Goal: Task Accomplishment & Management: Manage account settings

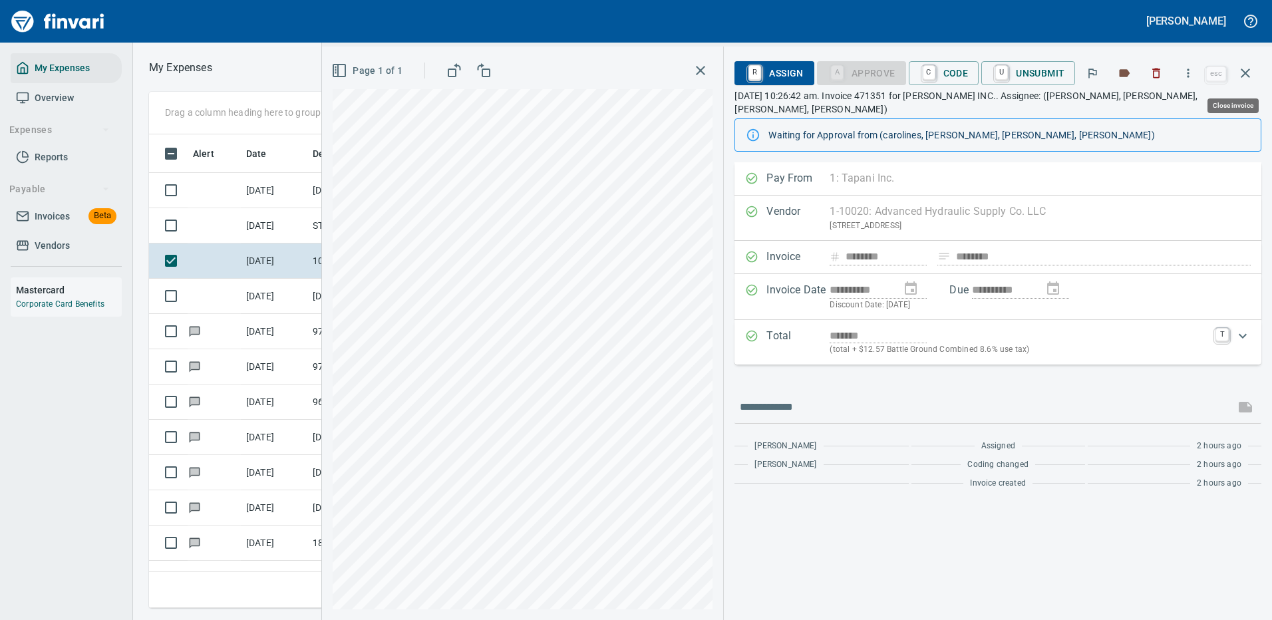
scroll to position [454, 754]
click at [1191, 69] on icon "button" at bounding box center [1187, 73] width 13 height 13
click at [1132, 109] on span "Download" at bounding box center [1186, 112] width 128 height 16
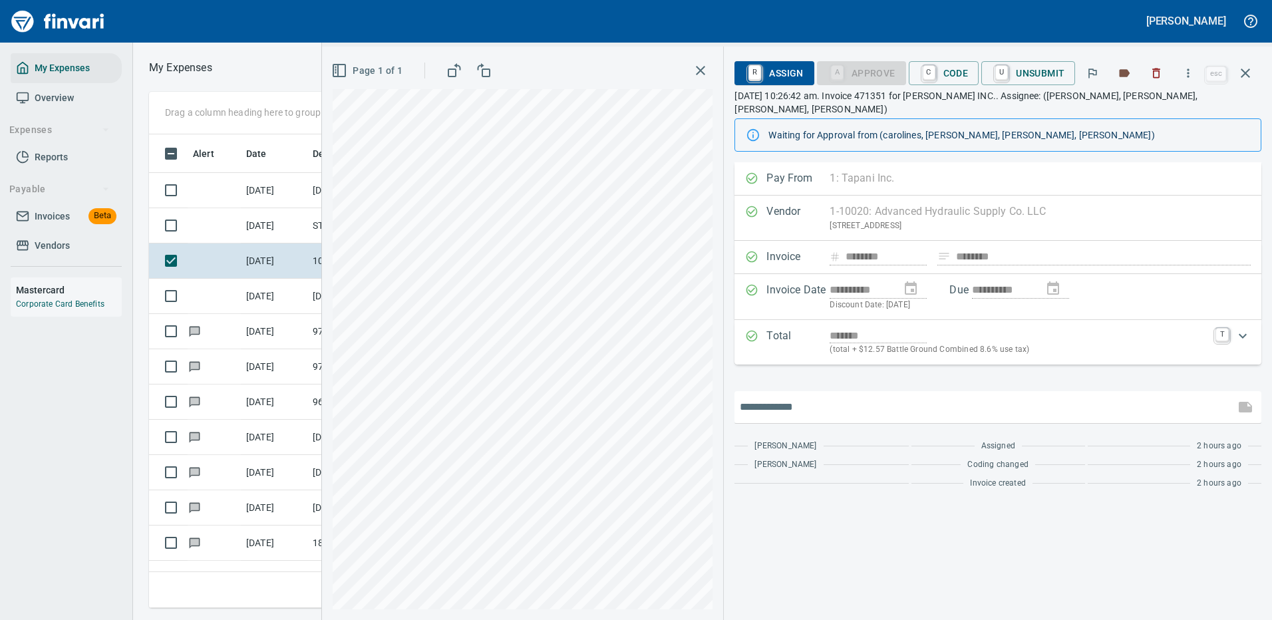
click at [794, 396] on input "text" at bounding box center [985, 406] width 490 height 21
type input "*"
type input "**********"
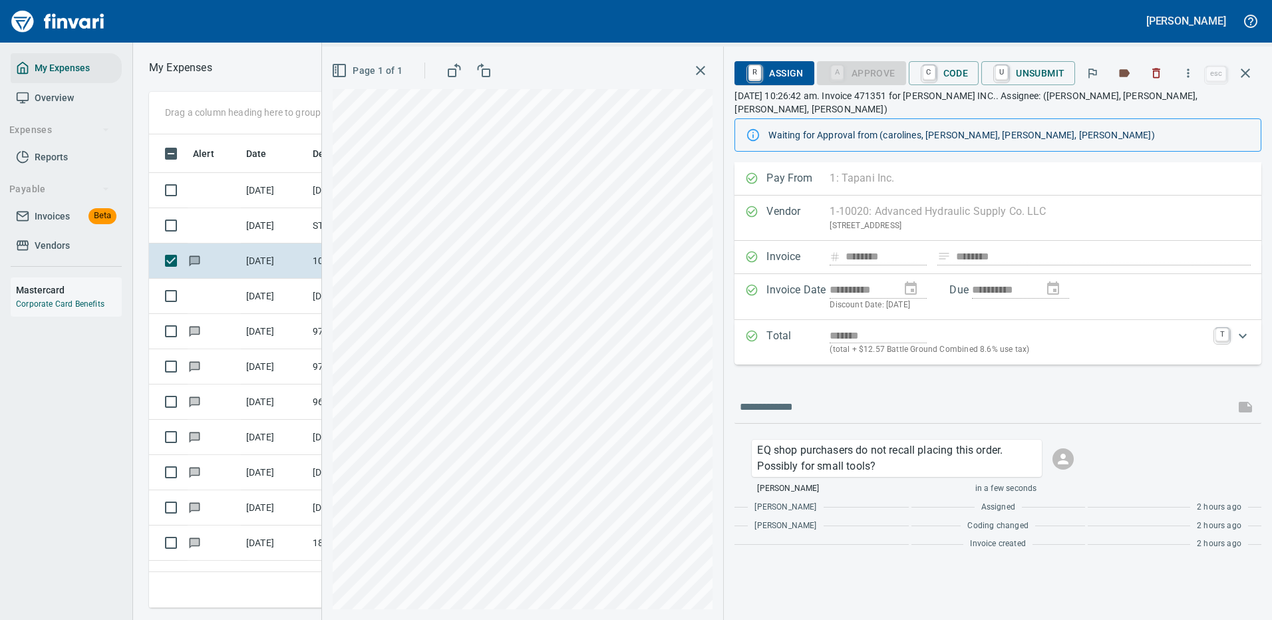
click at [771, 70] on span "R Assign" at bounding box center [774, 73] width 58 height 23
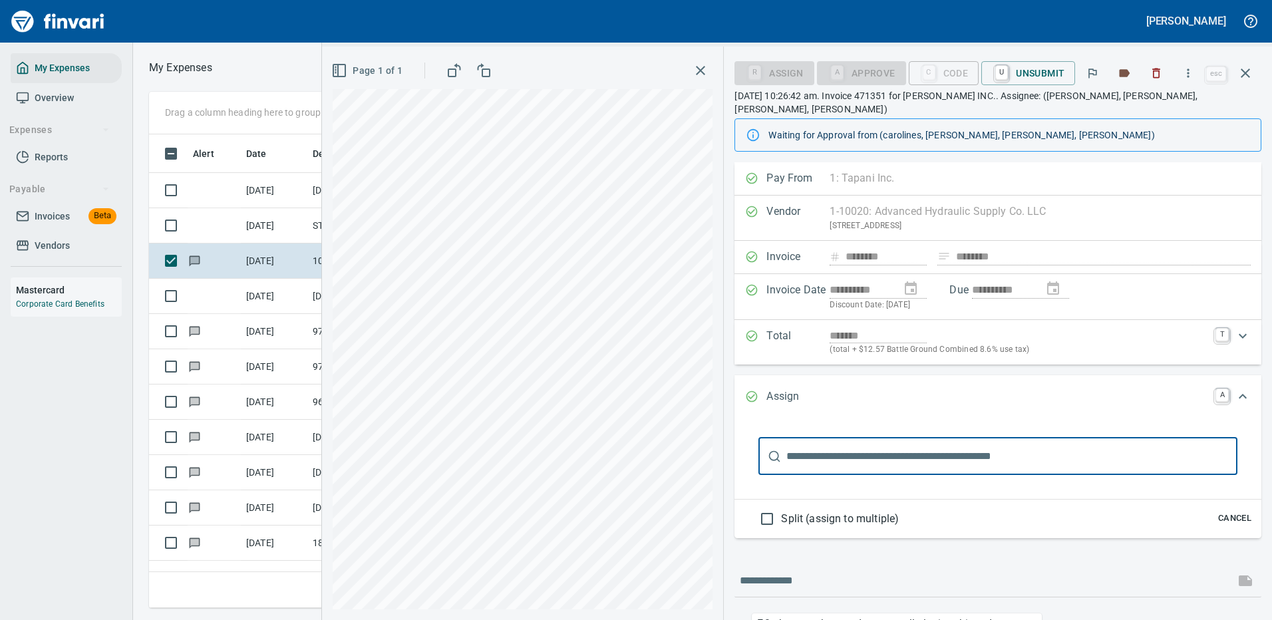
click at [836, 438] on input "text" at bounding box center [1011, 456] width 451 height 37
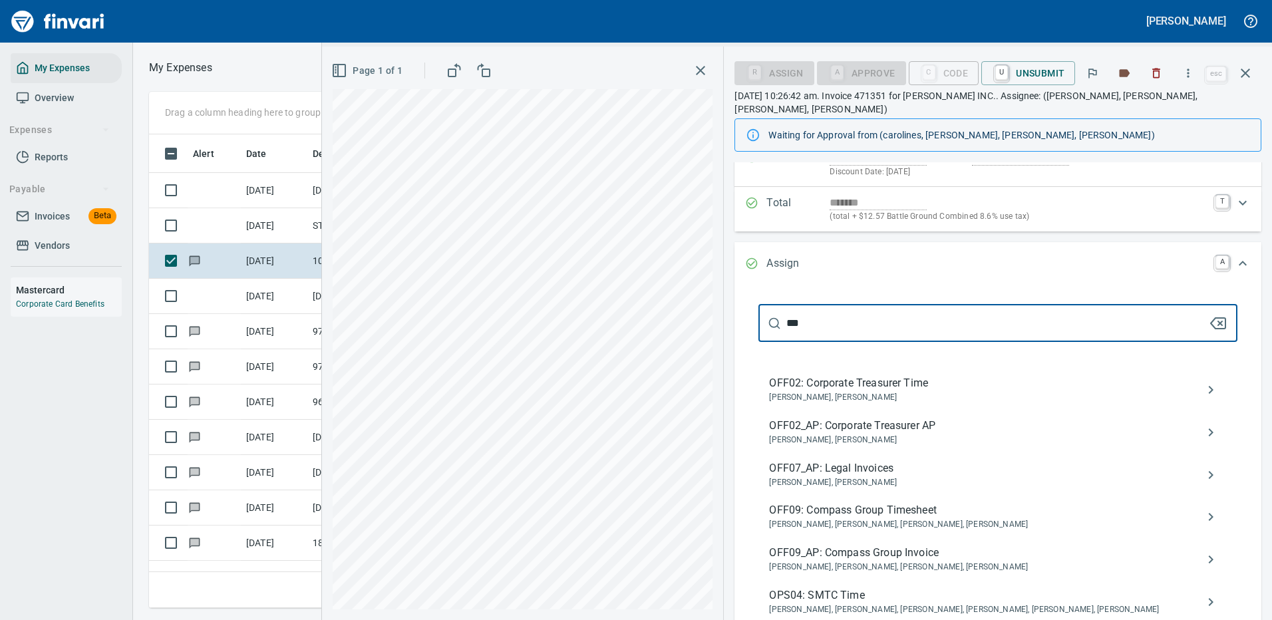
scroll to position [200, 0]
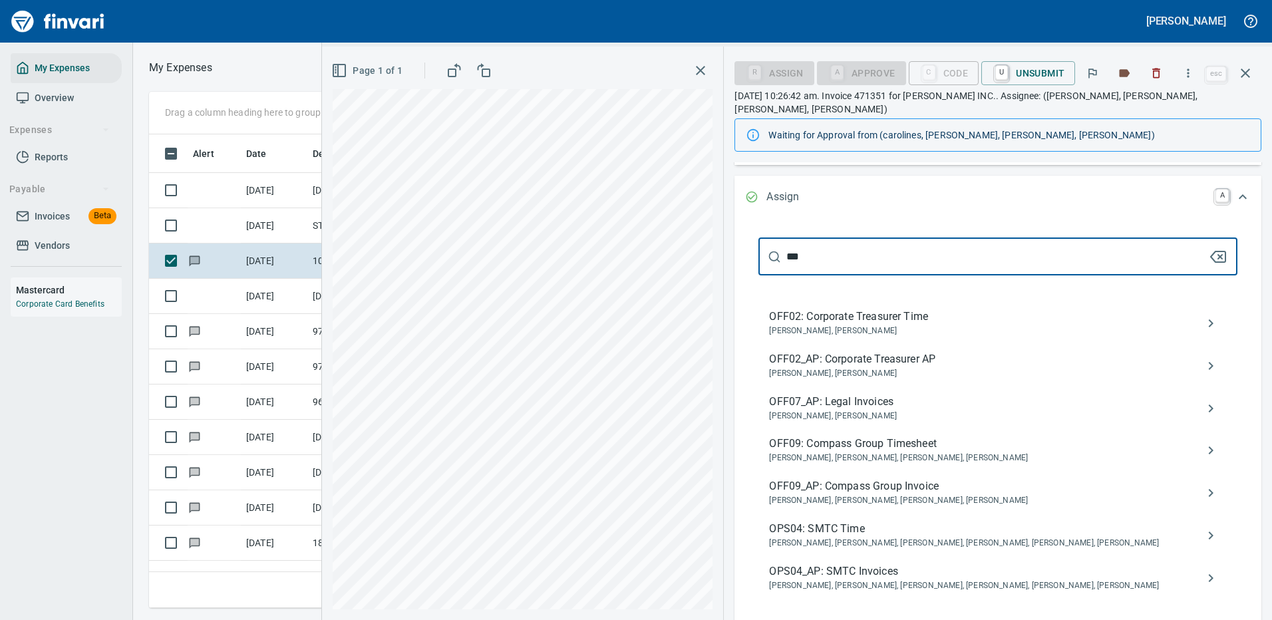
type input "***"
click at [891, 563] on span "OPS04_AP: SMTC Invoices" at bounding box center [987, 571] width 436 height 16
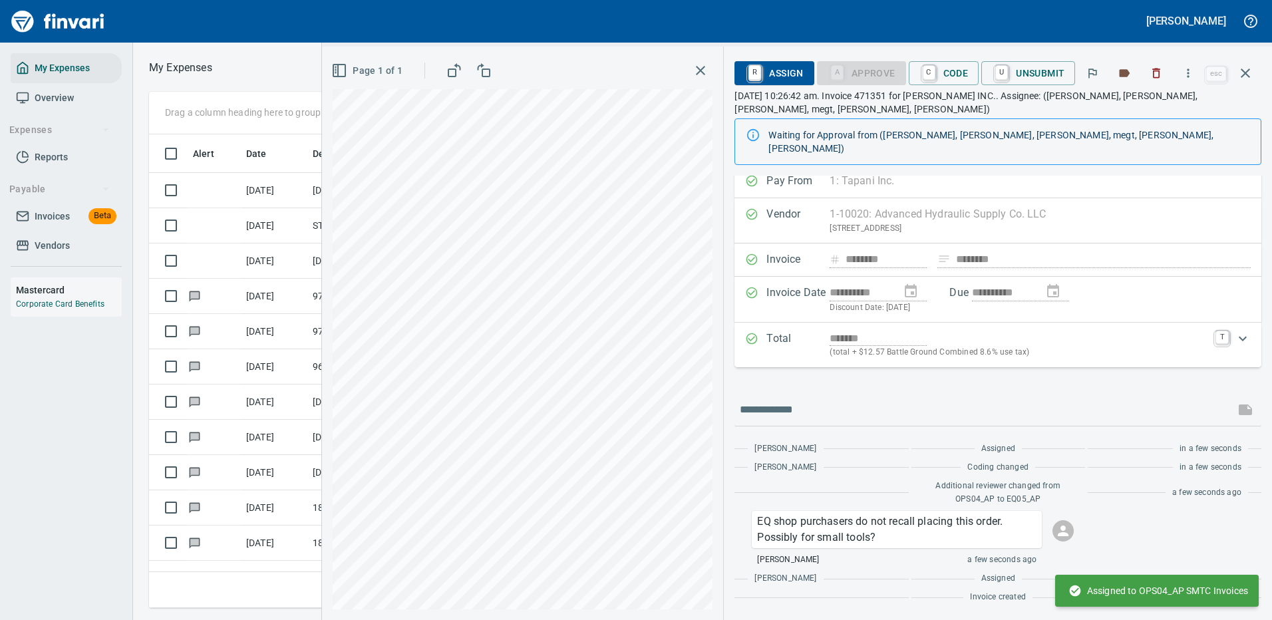
scroll to position [0, 0]
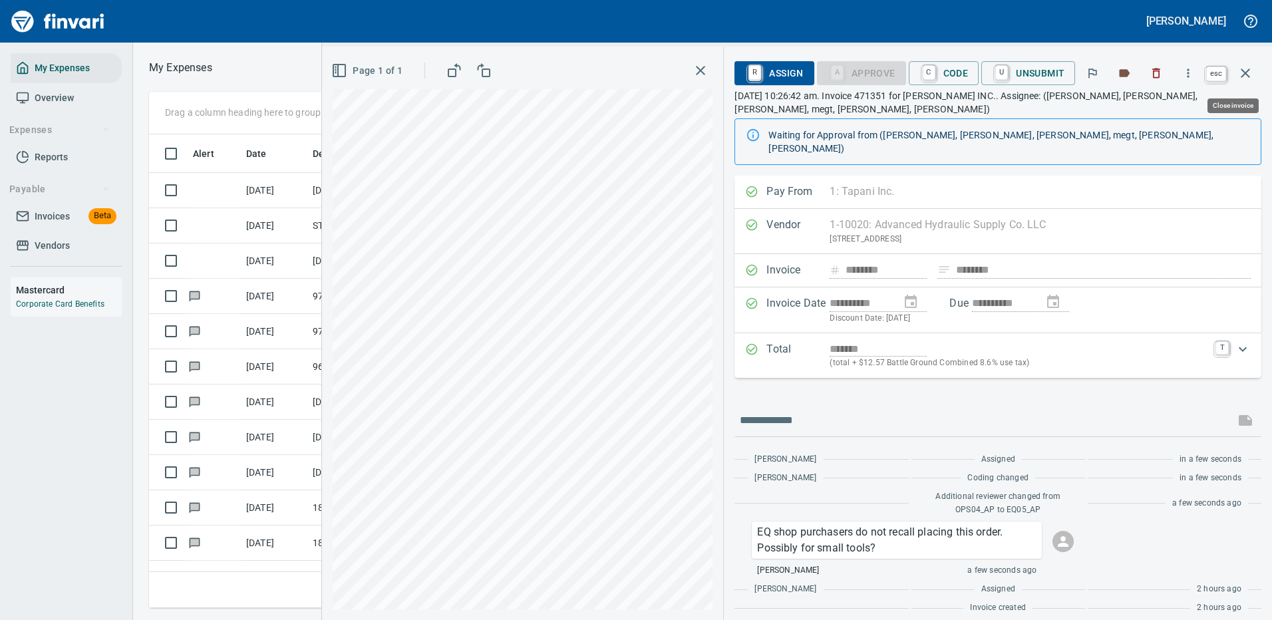
click at [1245, 69] on icon "button" at bounding box center [1245, 73] width 16 height 16
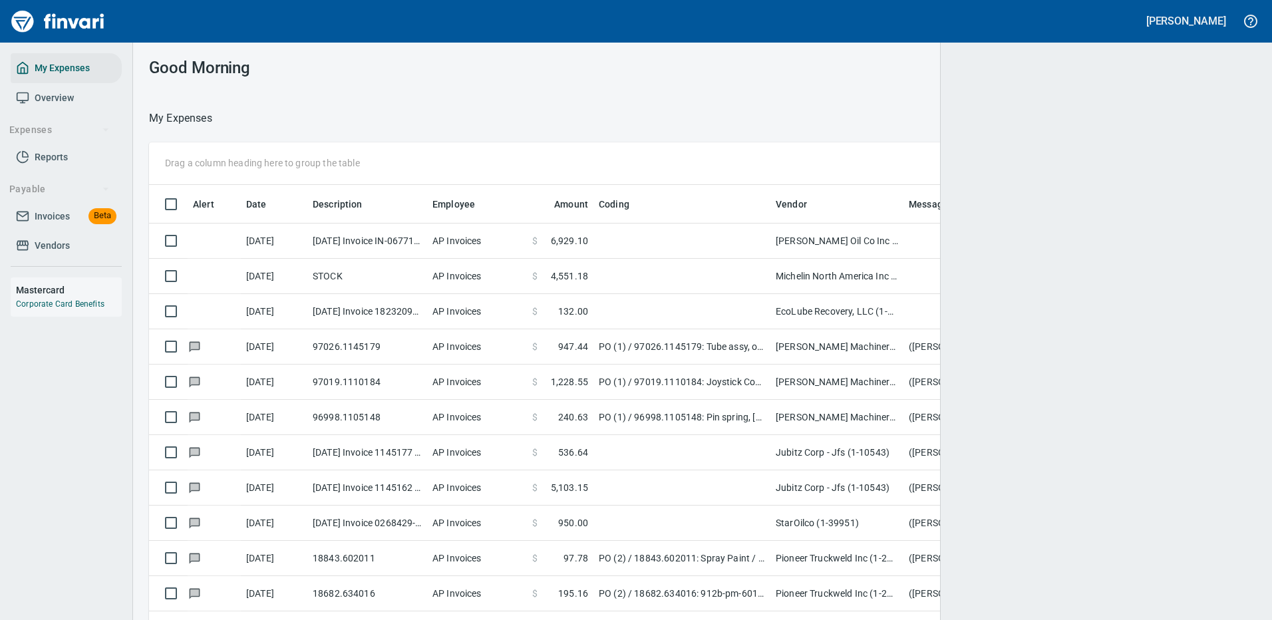
scroll to position [1, 1]
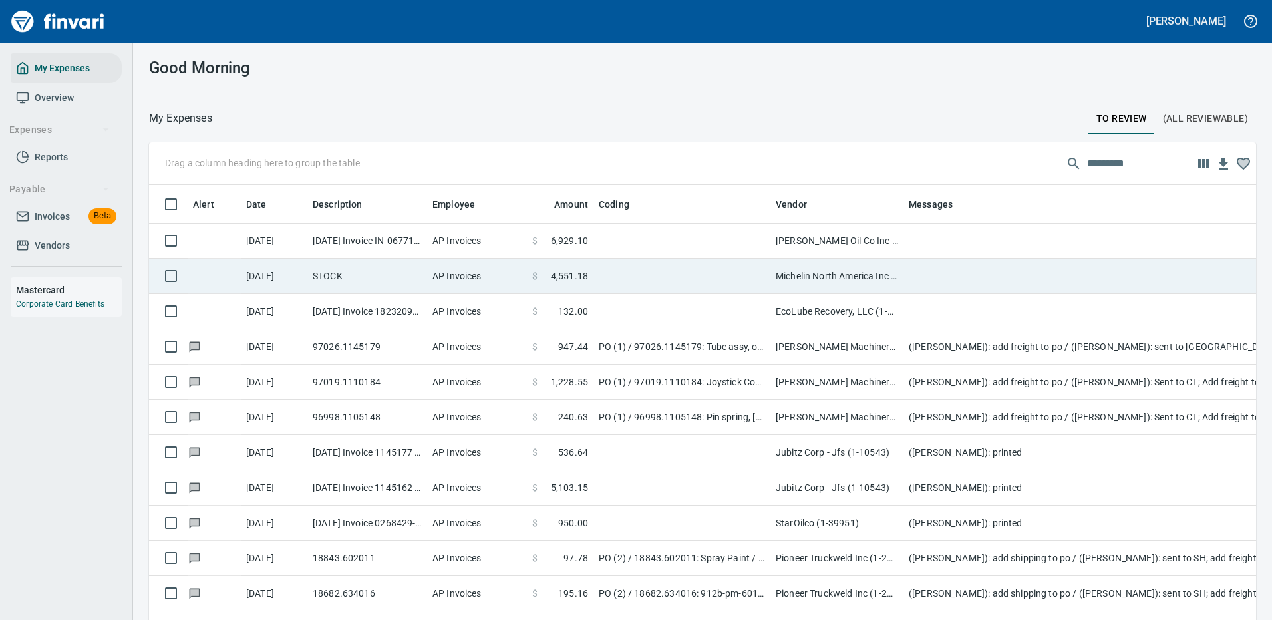
click at [694, 234] on td at bounding box center [681, 241] width 177 height 35
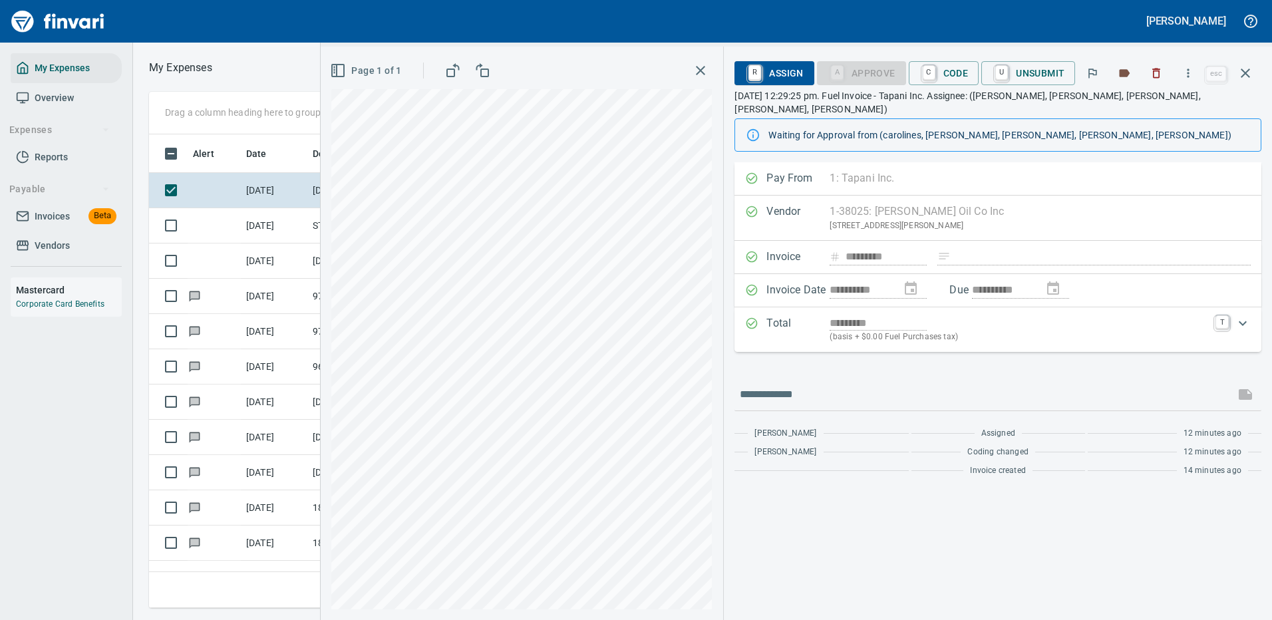
scroll to position [454, 754]
click at [1189, 73] on icon "button" at bounding box center [1187, 73] width 13 height 13
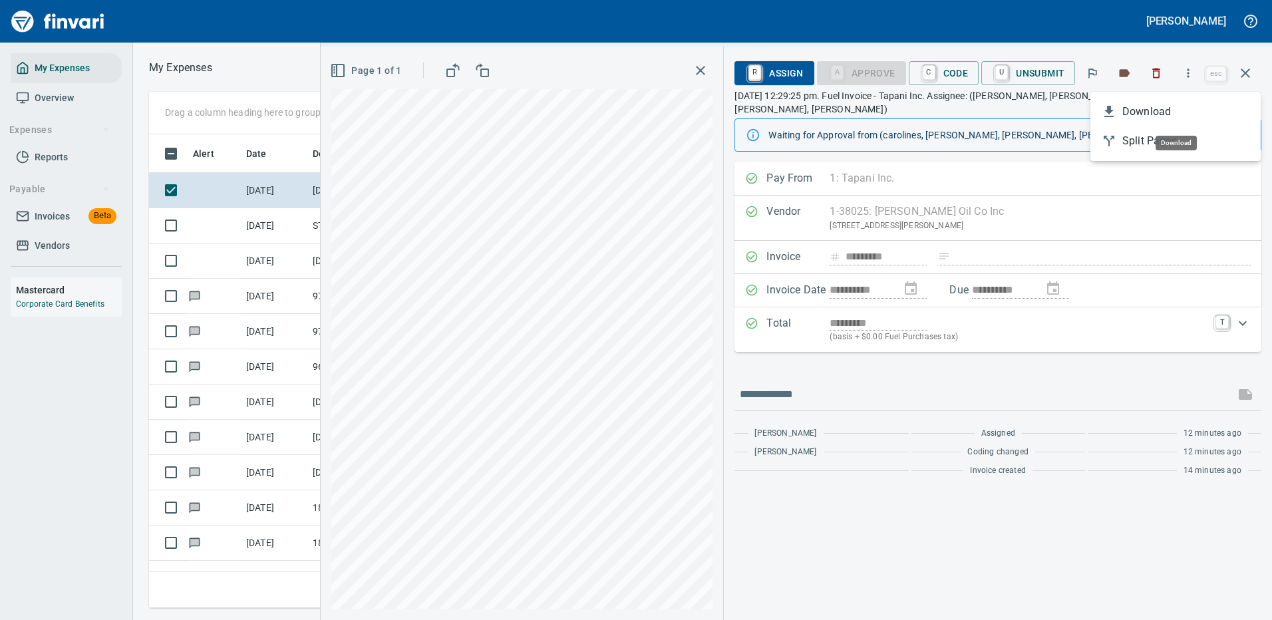
click at [1145, 110] on span "Download" at bounding box center [1186, 112] width 128 height 16
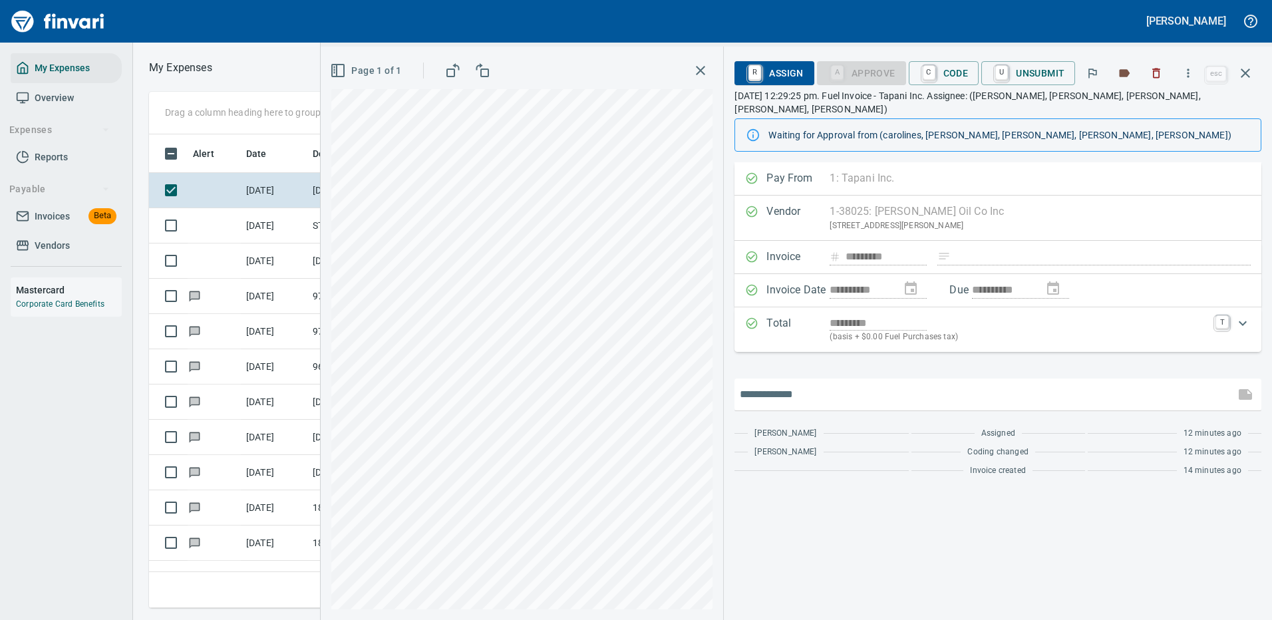
click at [811, 384] on input "text" at bounding box center [985, 394] width 490 height 21
type input "*******"
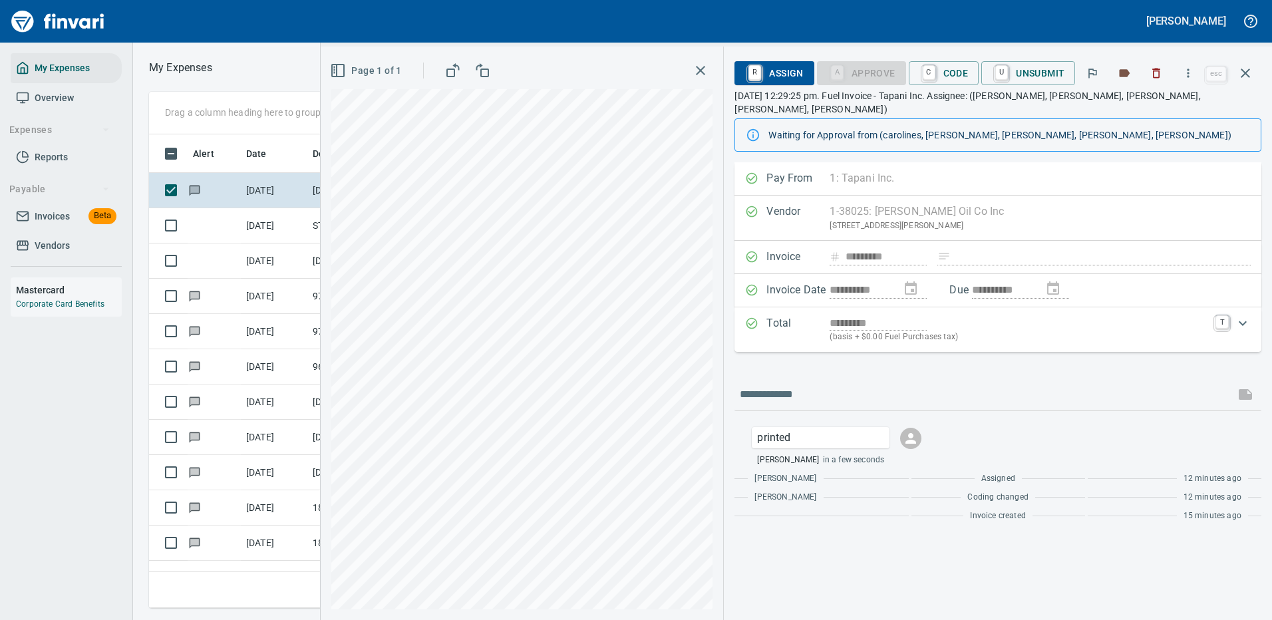
click at [928, 560] on div "**********" at bounding box center [998, 391] width 548 height 458
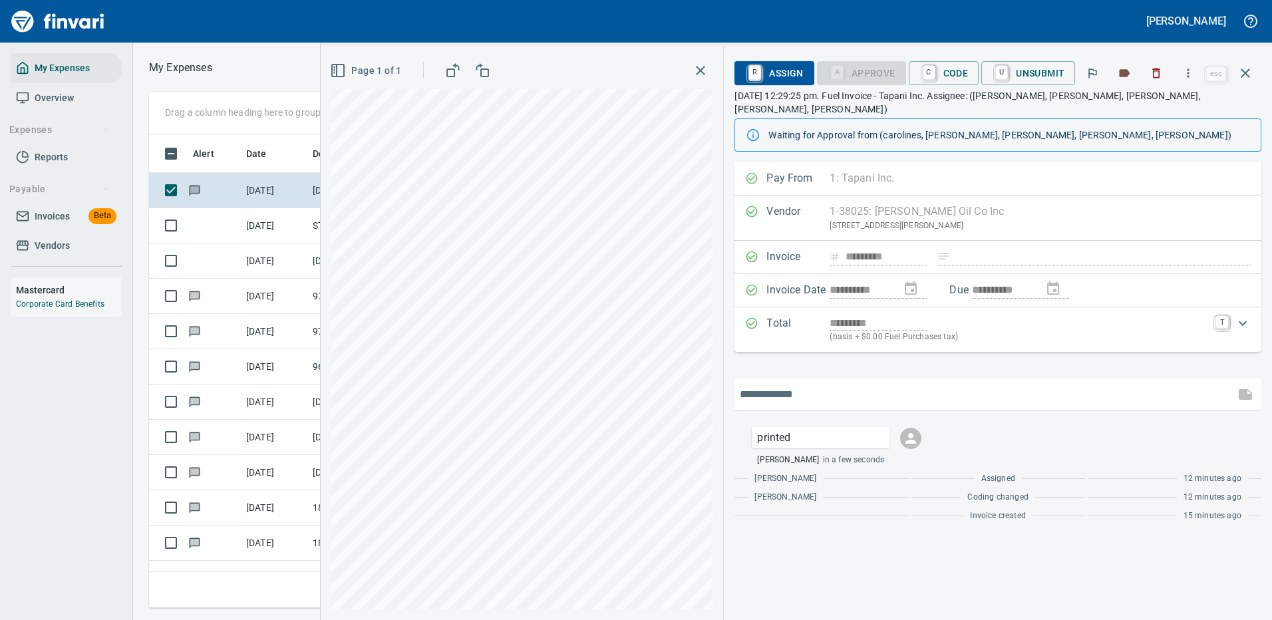
click at [988, 384] on input "text" at bounding box center [985, 394] width 490 height 21
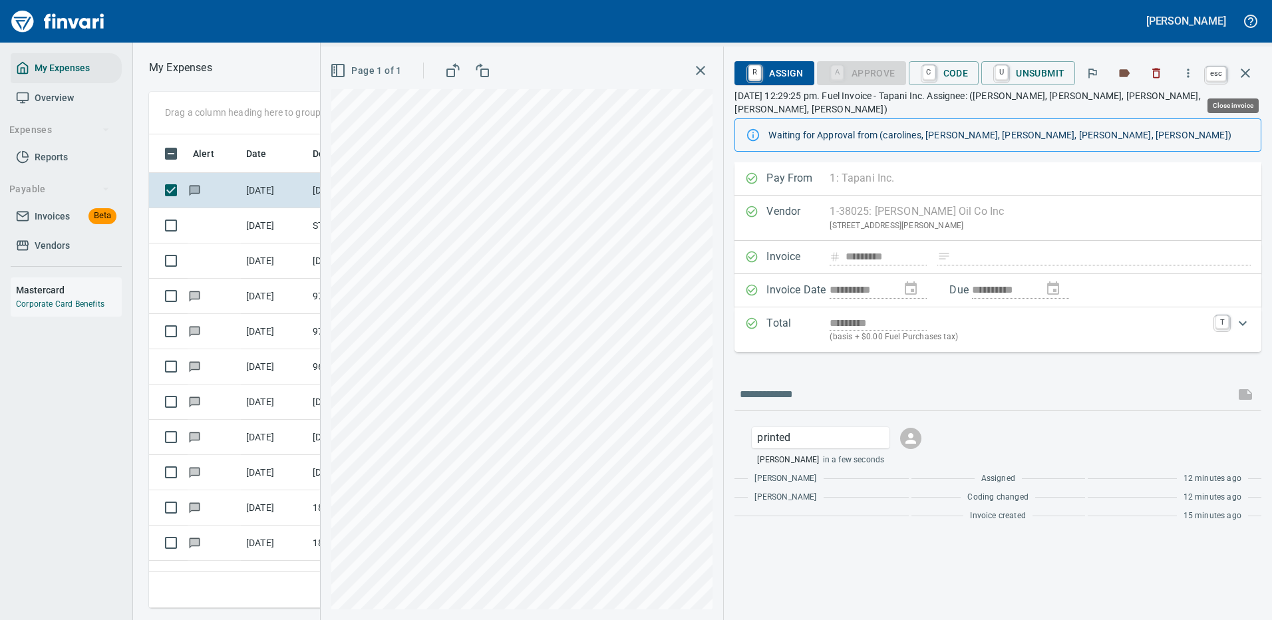
click at [1244, 70] on icon "button" at bounding box center [1245, 73] width 16 height 16
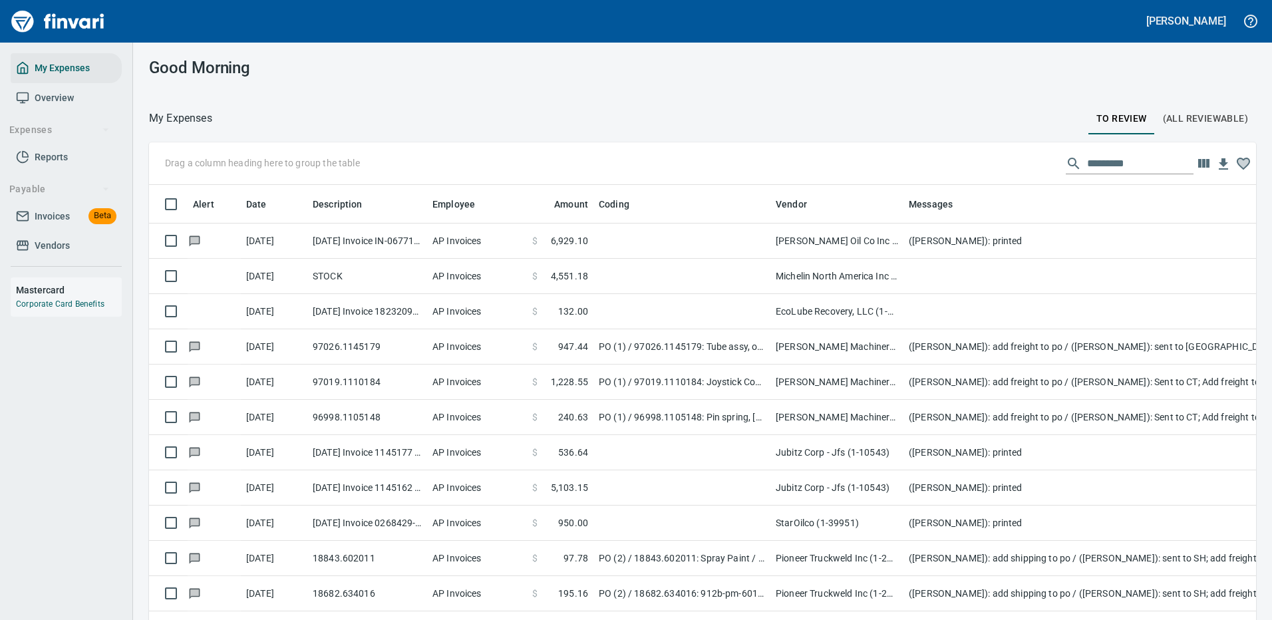
scroll to position [454, 1077]
click at [1111, 166] on input "text" at bounding box center [1140, 163] width 106 height 21
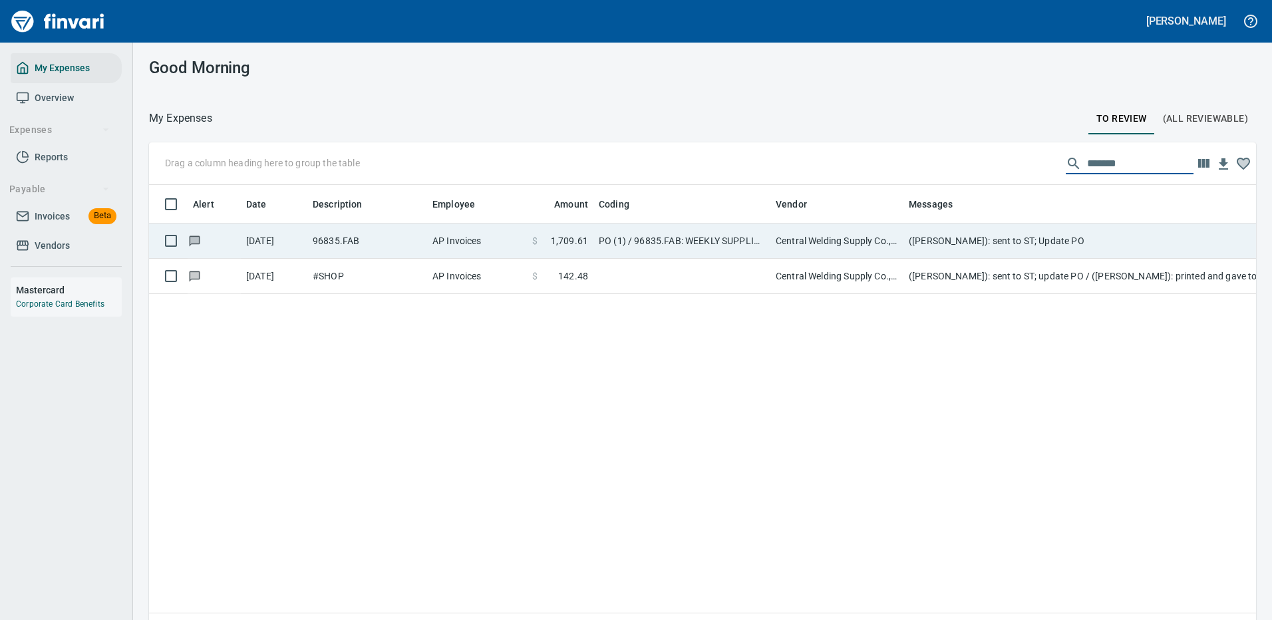
type input "*******"
click at [728, 240] on td "PO (1) / 96835.FAB: WEEKLY SUPPLIES / 1: WEEKLY SUPPLIES" at bounding box center [681, 241] width 177 height 35
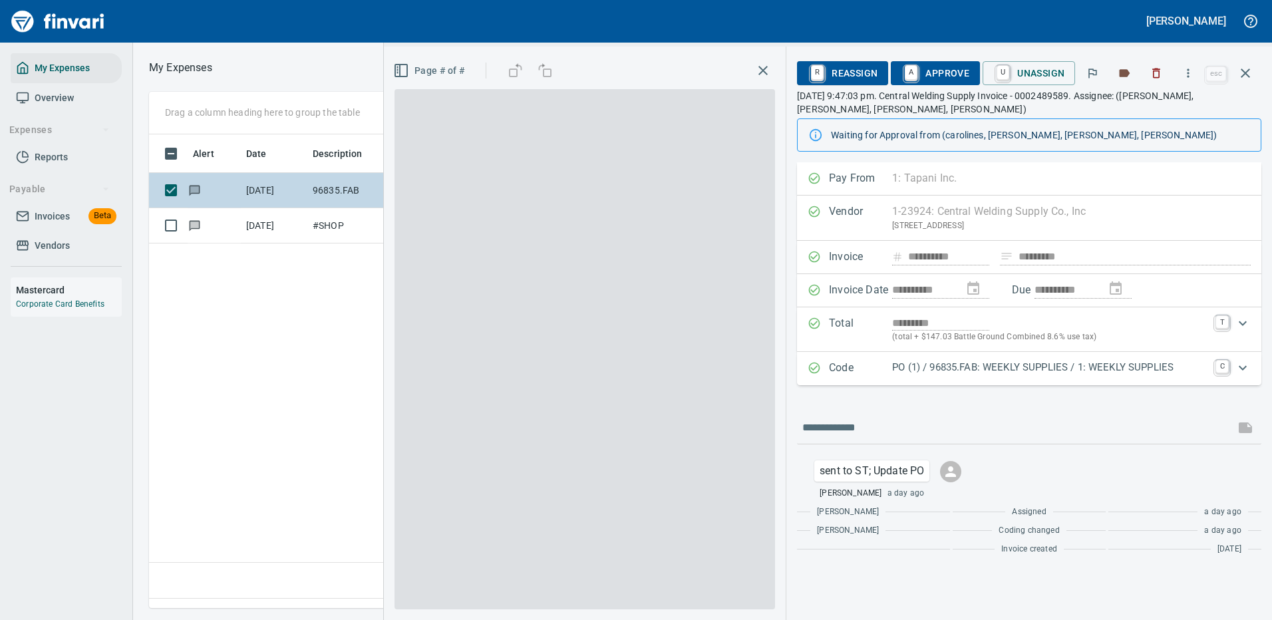
scroll to position [454, 764]
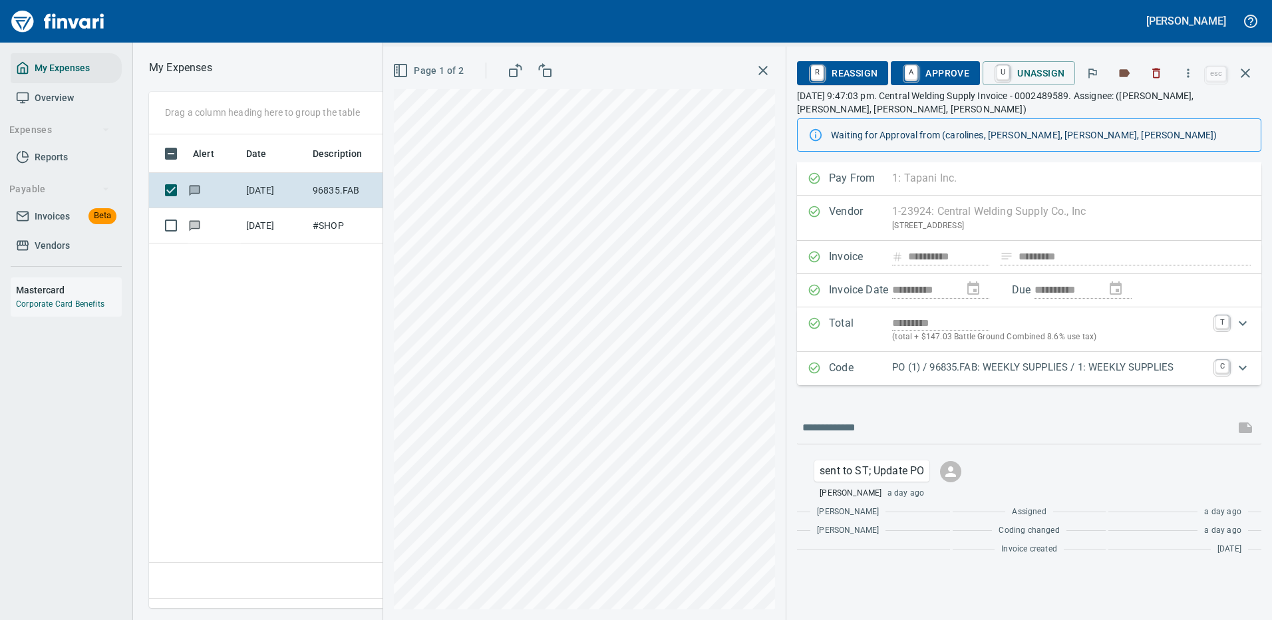
click at [1002, 367] on p "PO (1) / 96835.FAB: WEEKLY SUPPLIES / 1: WEEKLY SUPPLIES" at bounding box center [1049, 367] width 315 height 15
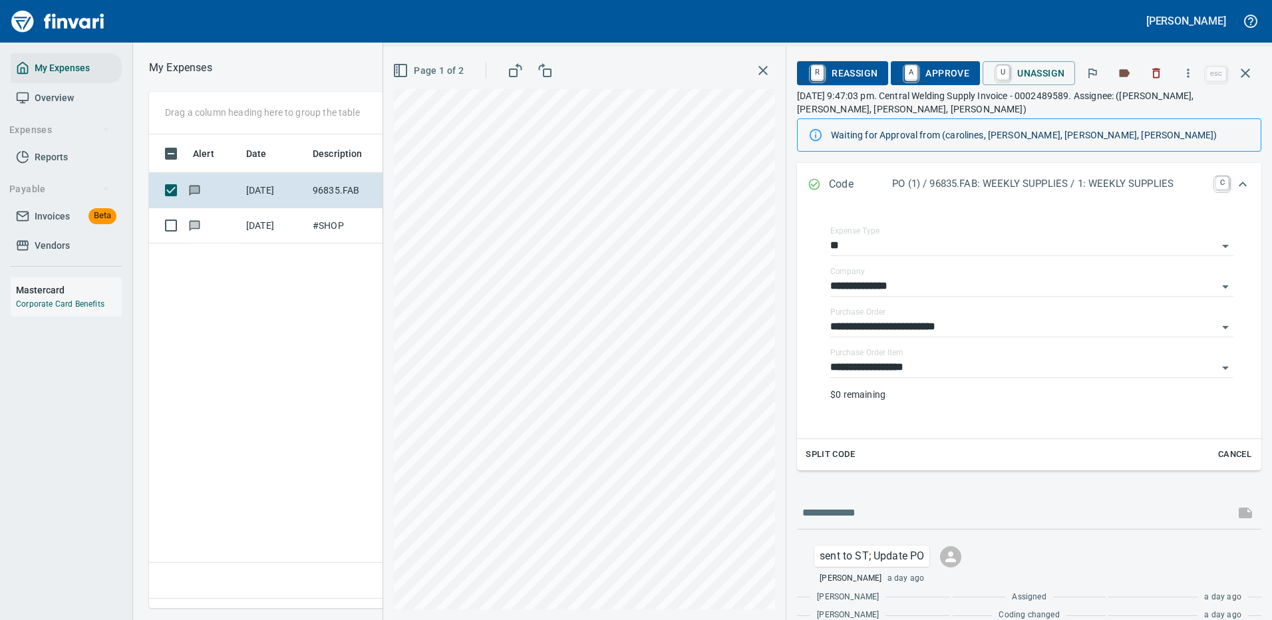
scroll to position [236, 0]
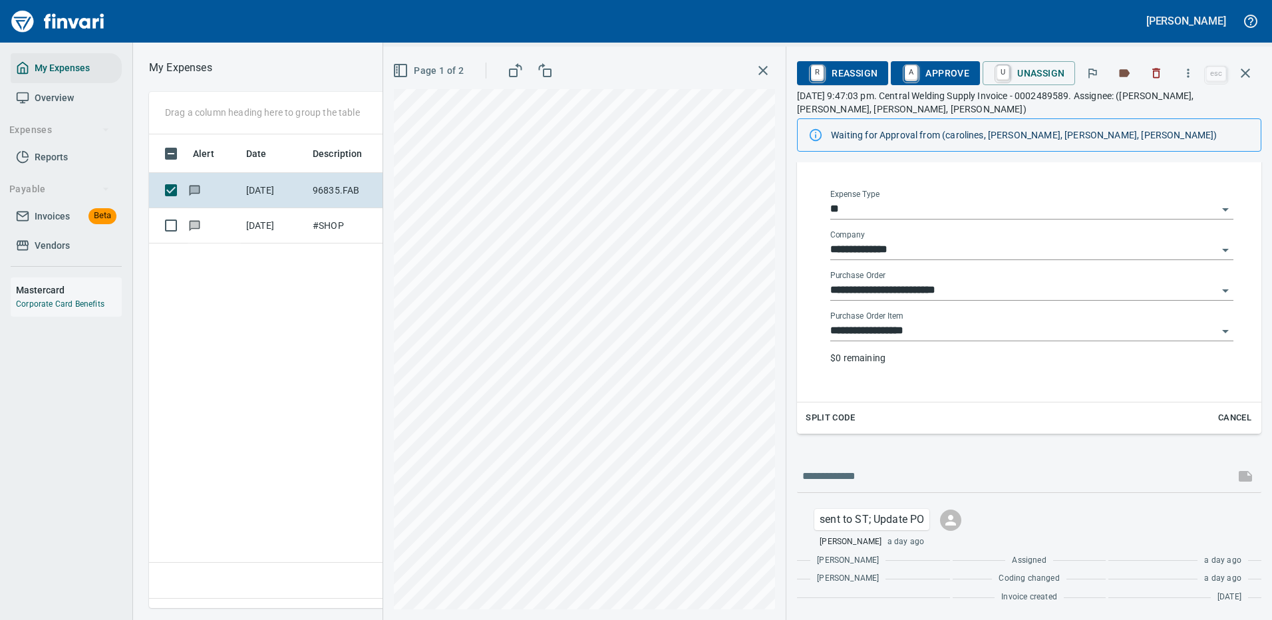
click at [911, 327] on input "**********" at bounding box center [1023, 331] width 387 height 19
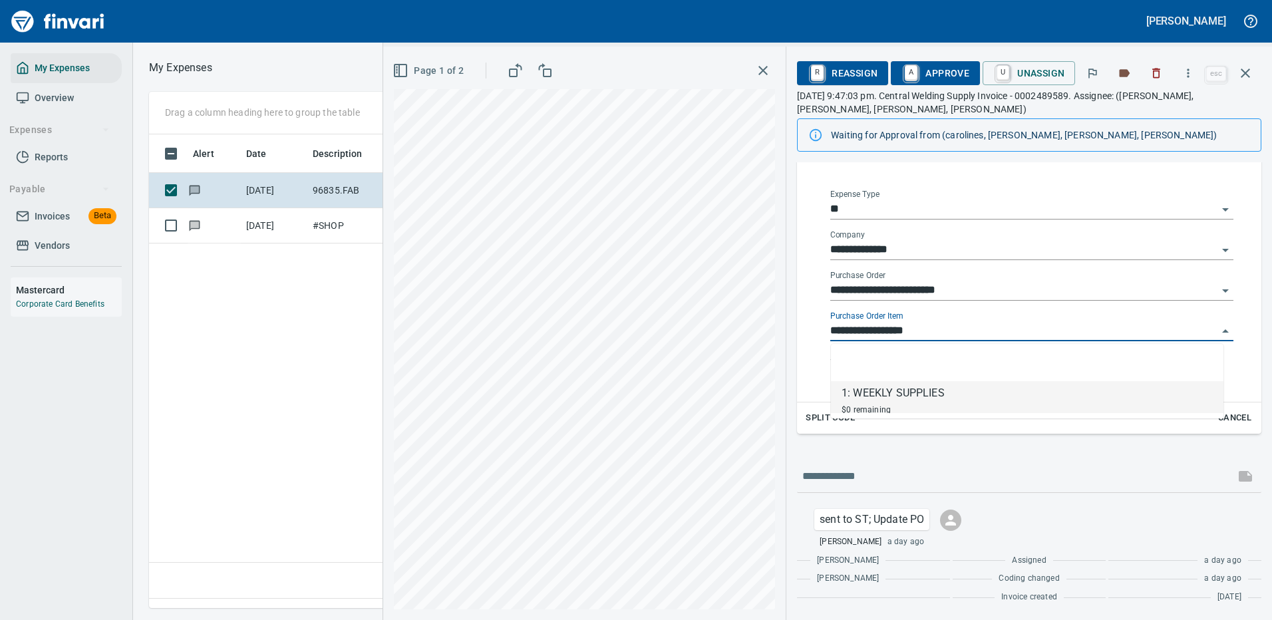
scroll to position [454, 764]
click at [911, 327] on input "**********" at bounding box center [1023, 331] width 387 height 19
click at [1016, 464] on div at bounding box center [1029, 476] width 464 height 32
click at [924, 333] on input "**********" at bounding box center [1023, 331] width 387 height 19
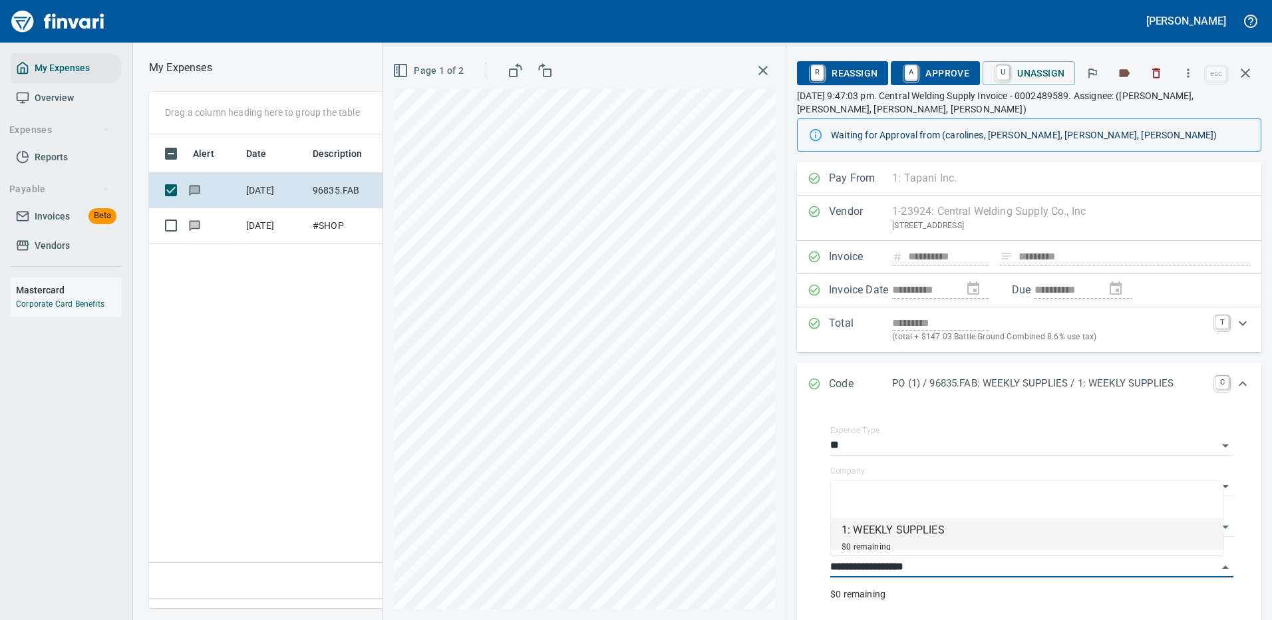
click at [949, 69] on span "A Approve" at bounding box center [935, 73] width 68 height 23
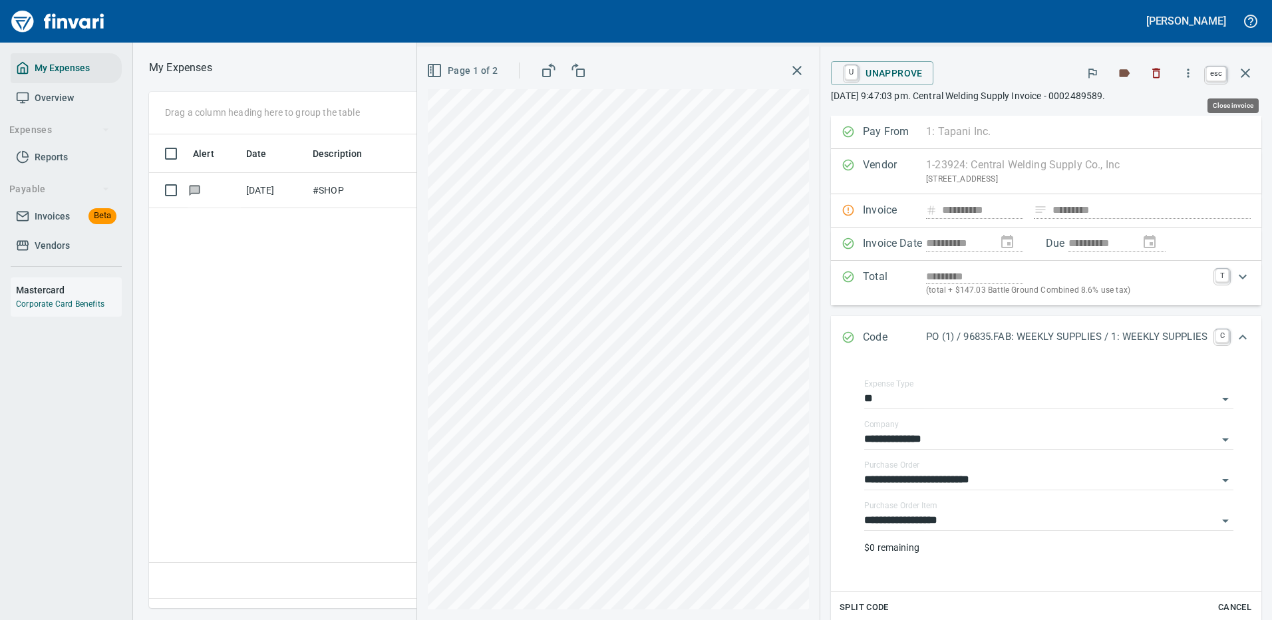
click at [1245, 70] on icon "button" at bounding box center [1245, 73] width 16 height 16
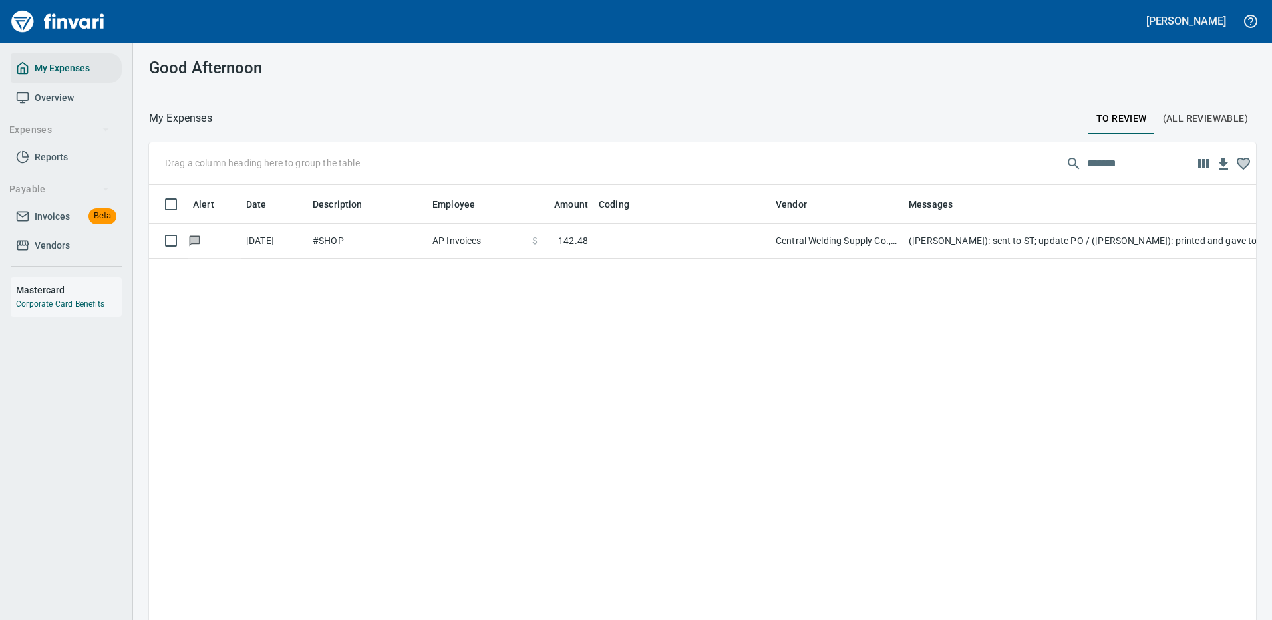
scroll to position [454, 1086]
click at [837, 241] on td "Central Welding Supply Co., Inc (1-23924)" at bounding box center [836, 241] width 133 height 35
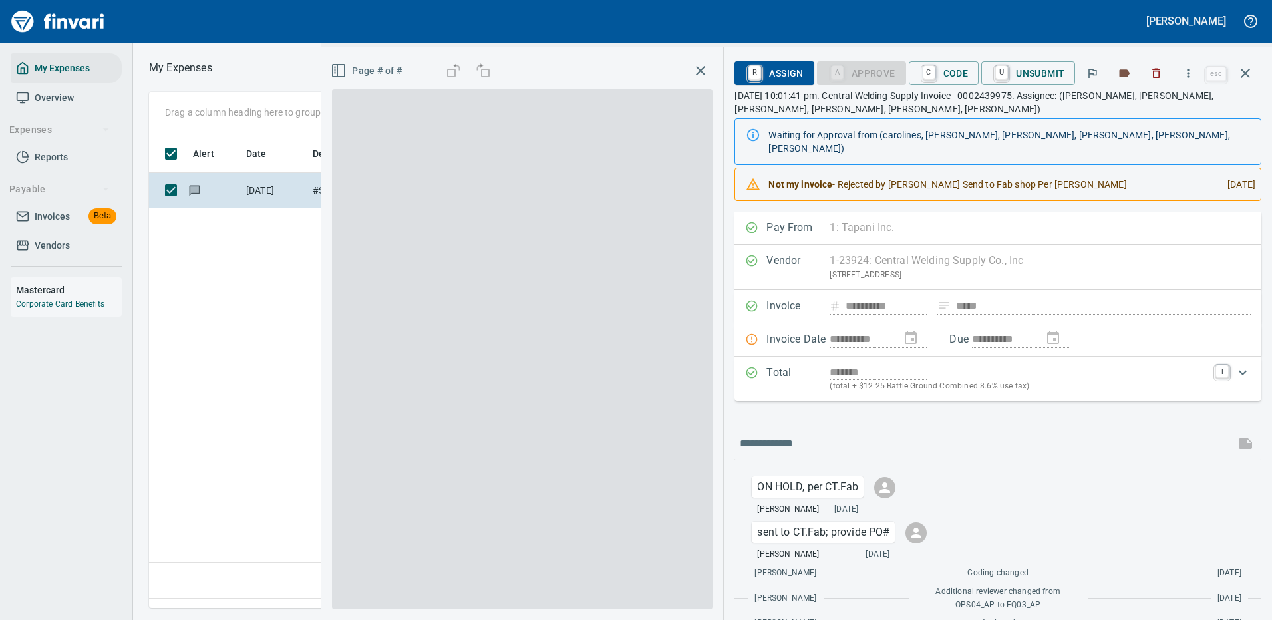
scroll to position [454, 764]
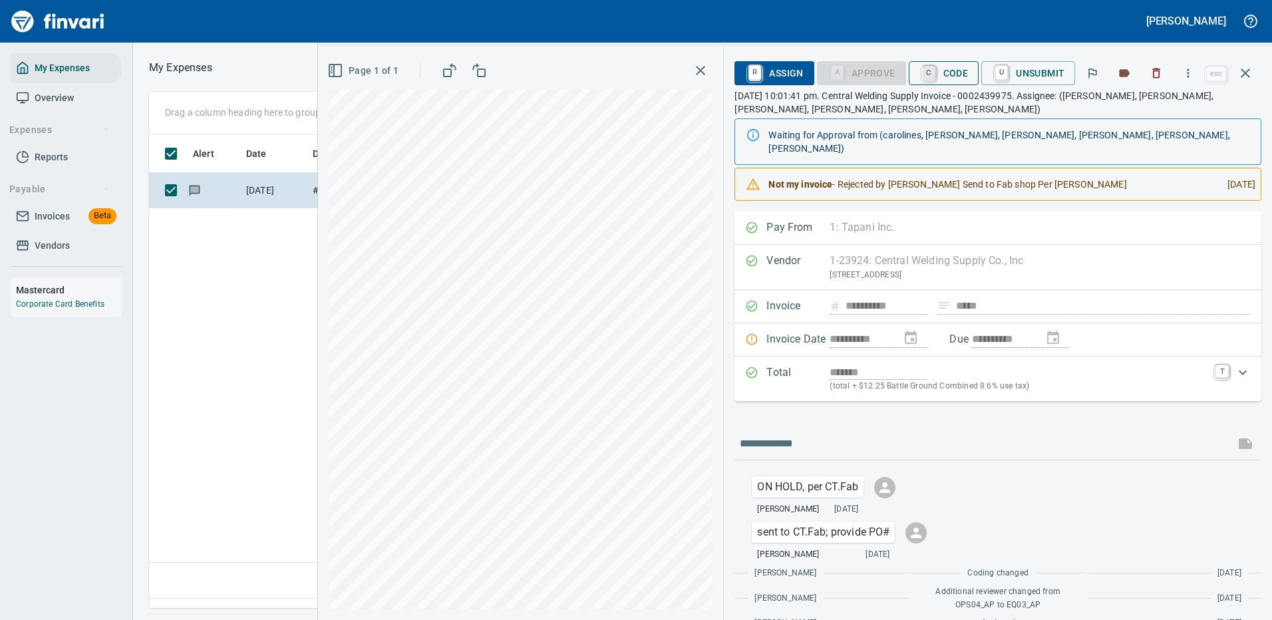
click at [935, 73] on link "C" at bounding box center [929, 73] width 13 height 15
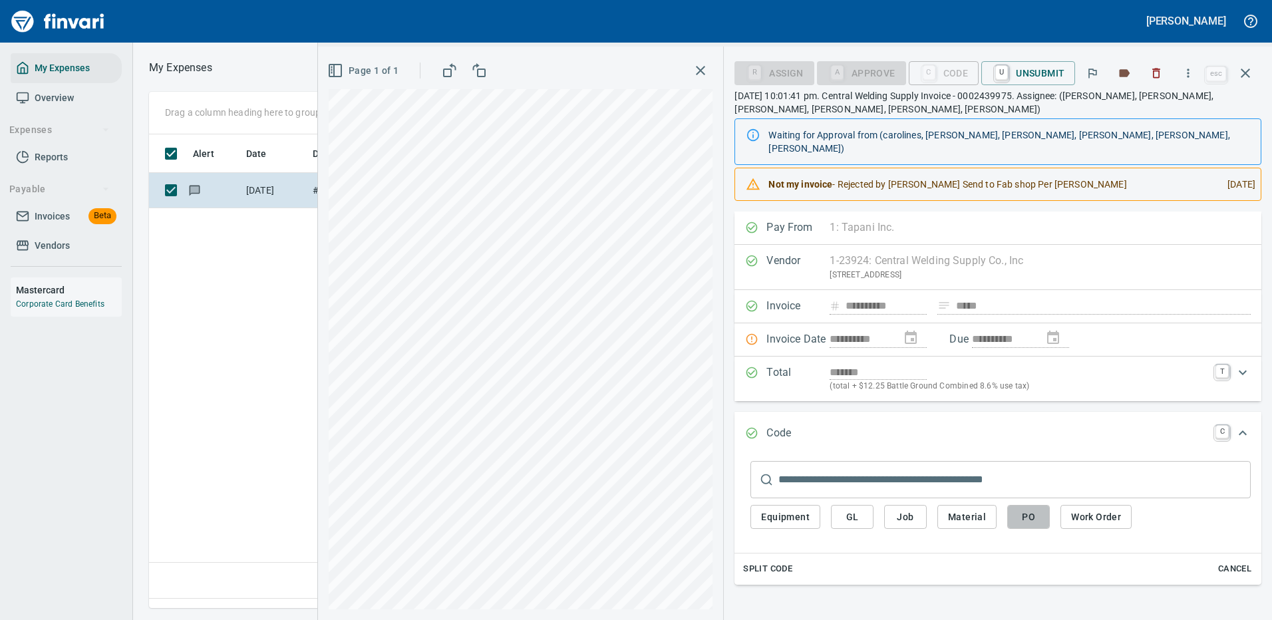
click at [1032, 509] on span "PO" at bounding box center [1028, 517] width 21 height 17
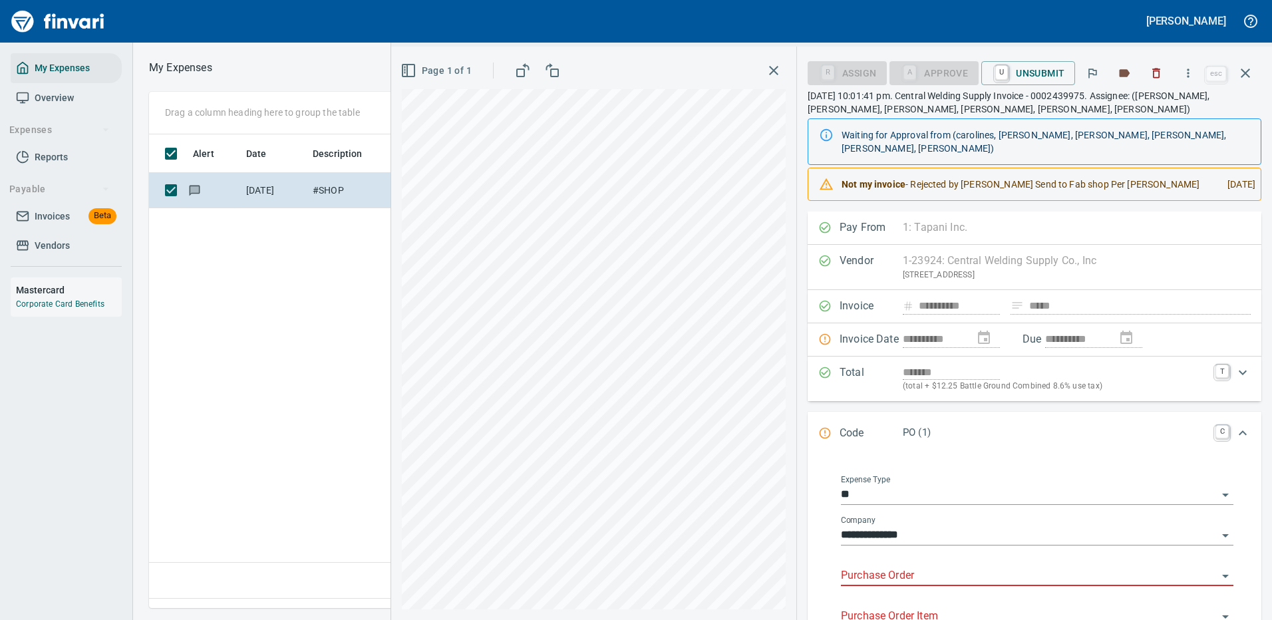
click at [891, 556] on div "Purchase Order" at bounding box center [1037, 571] width 392 height 30
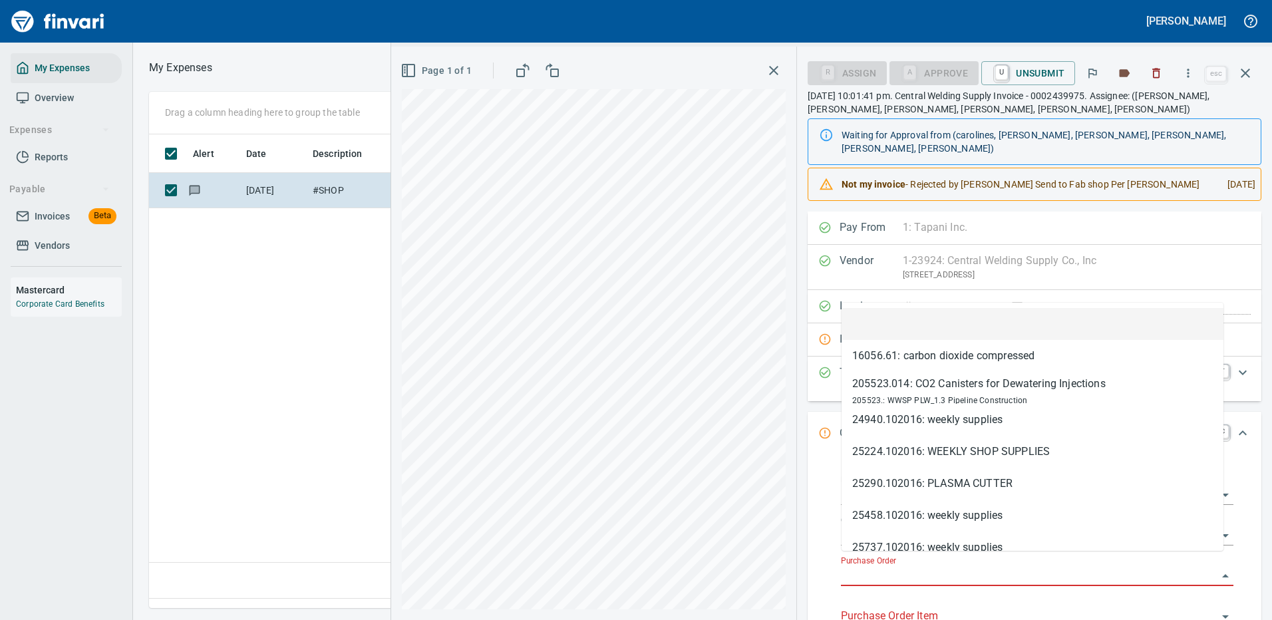
click at [890, 567] on input "Purchase Order" at bounding box center [1029, 576] width 376 height 19
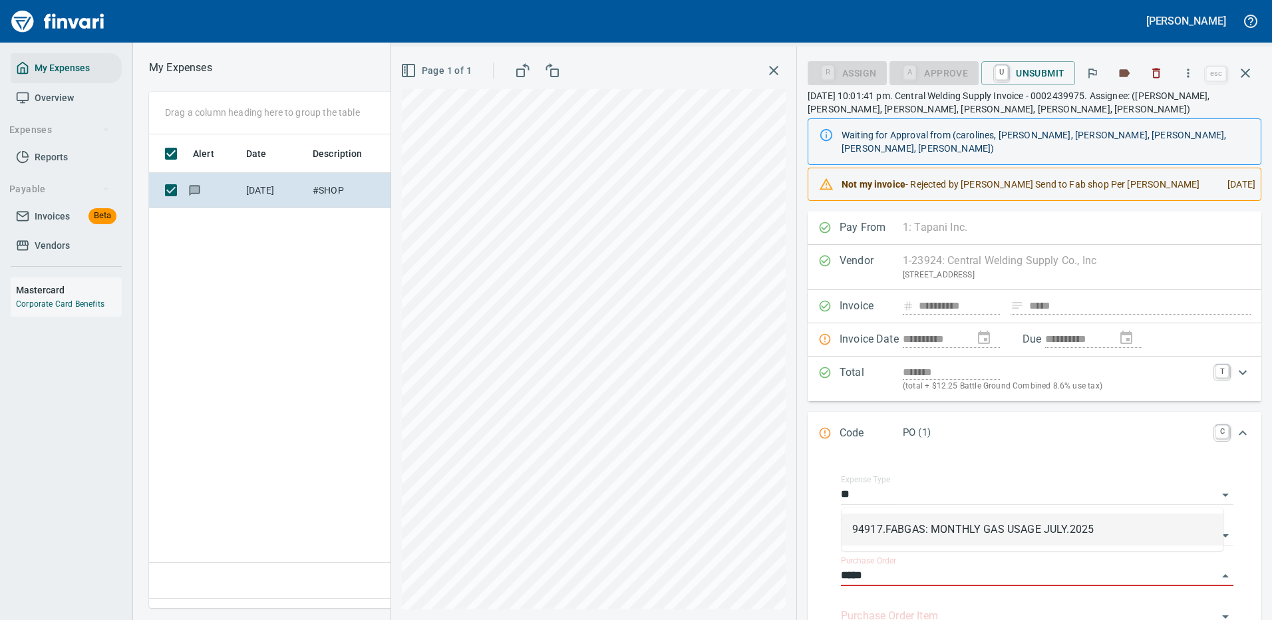
click at [923, 528] on li "94917.FABGAS: MONTHLY GAS USAGE JULY.2025" at bounding box center [1032, 530] width 382 height 32
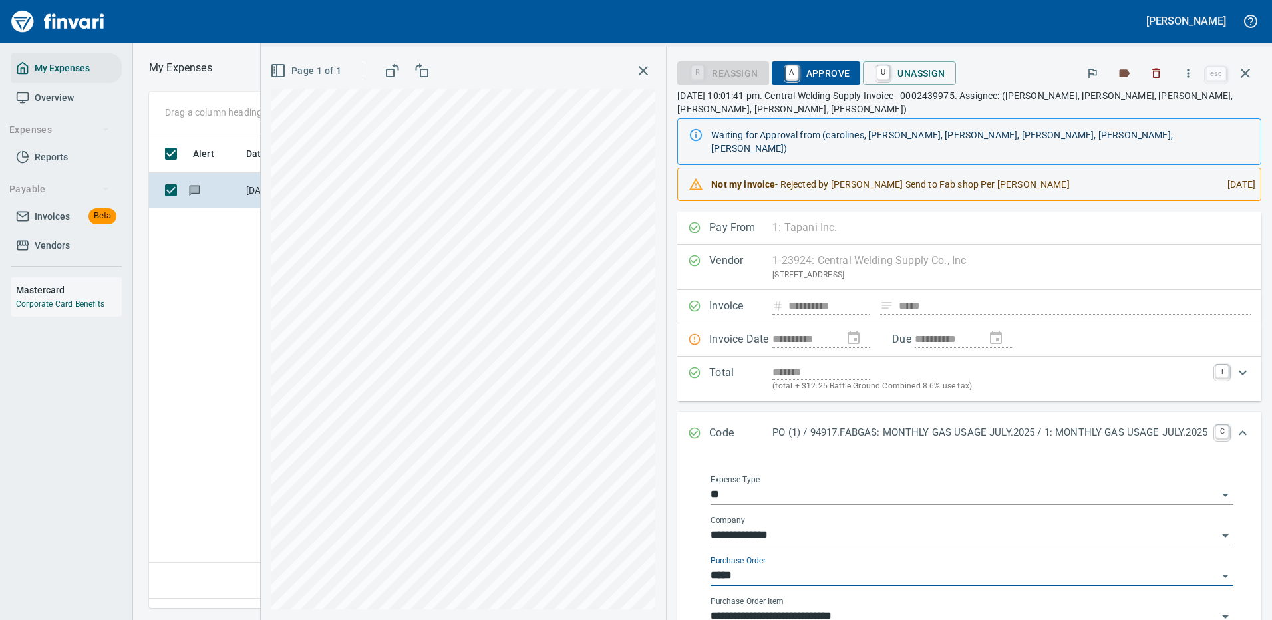
type input "**********"
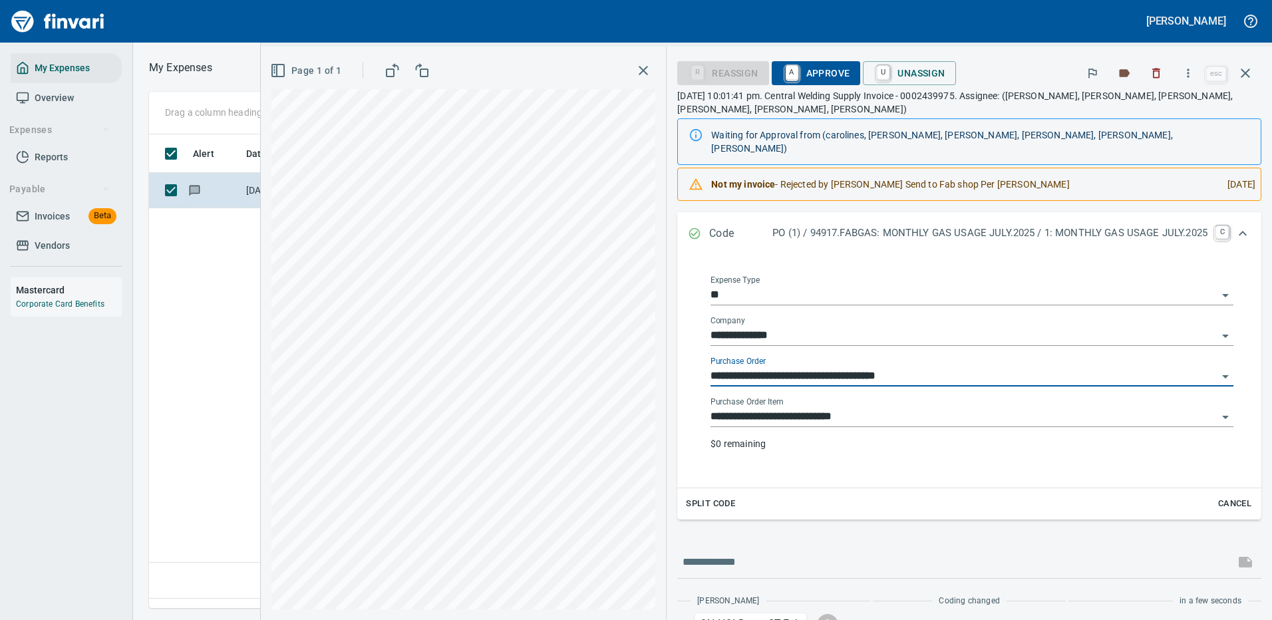
type input "**********"
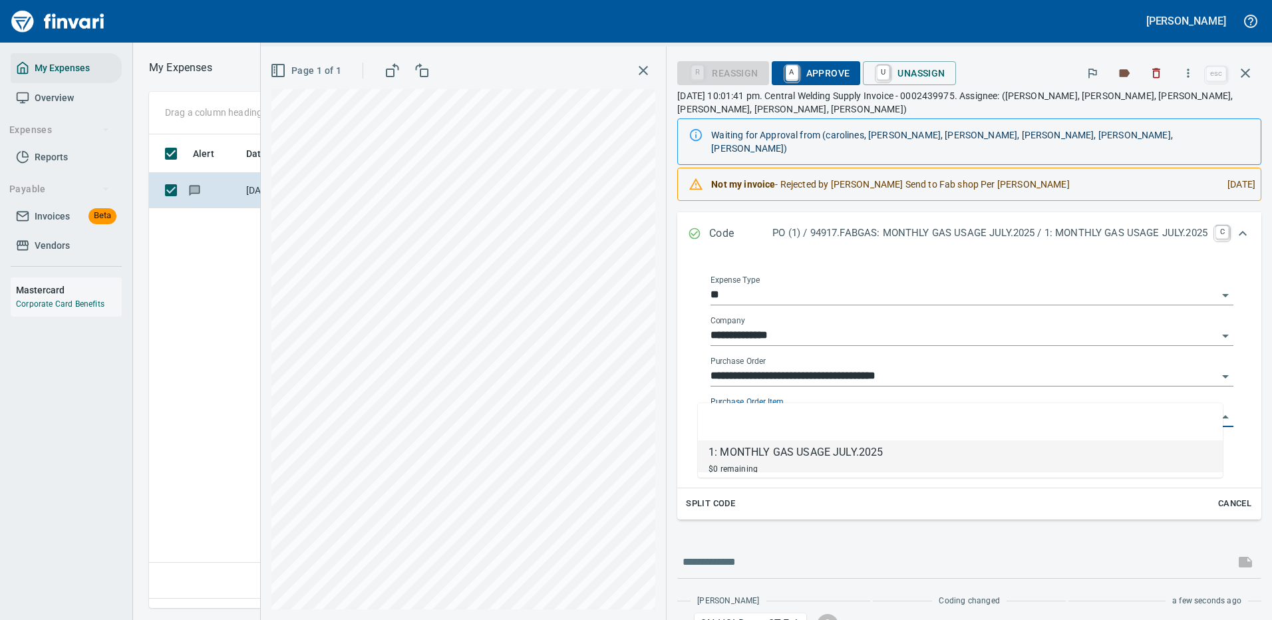
click at [747, 408] on input "**********" at bounding box center [963, 417] width 507 height 19
click at [816, 449] on div "1: MONTHLY GAS USAGE JULY.2025" at bounding box center [795, 452] width 175 height 16
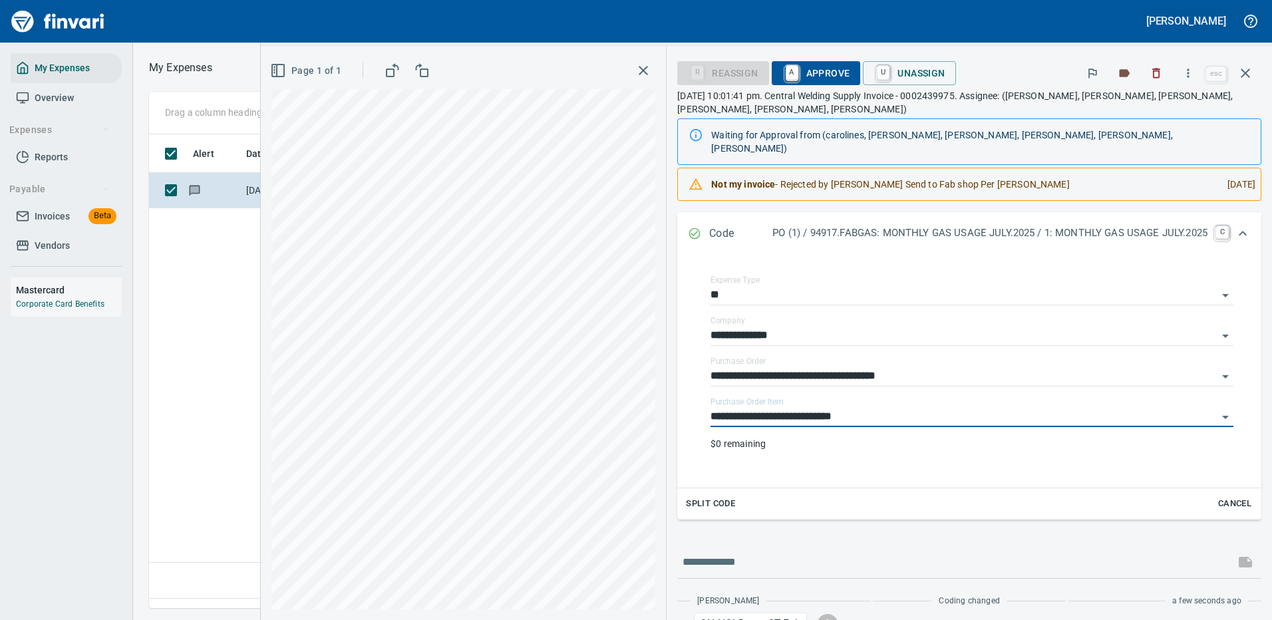
drag, startPoint x: 807, startPoint y: 74, endPoint x: 778, endPoint y: 99, distance: 38.7
click at [807, 73] on span "A Approve" at bounding box center [816, 73] width 68 height 23
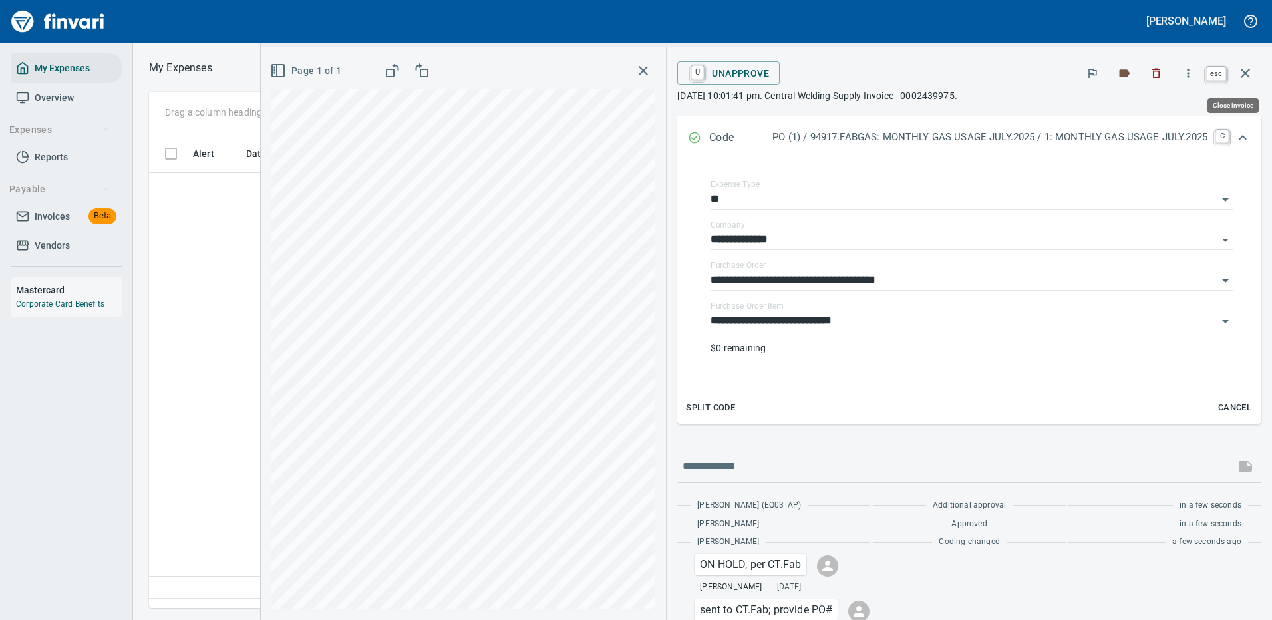
click at [1249, 72] on icon "button" at bounding box center [1245, 73] width 16 height 16
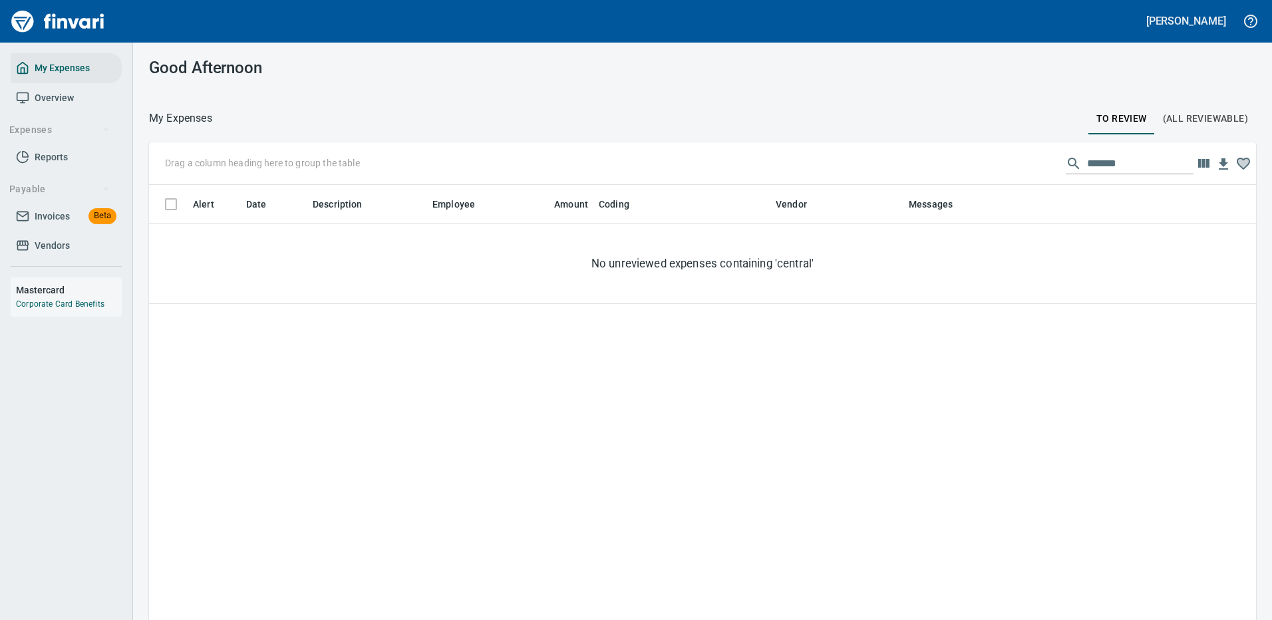
scroll to position [454, 1087]
drag, startPoint x: 1137, startPoint y: 156, endPoint x: 822, endPoint y: 164, distance: 315.4
click at [824, 163] on div "Drag a column heading here to group the table *******" at bounding box center [702, 163] width 1107 height 43
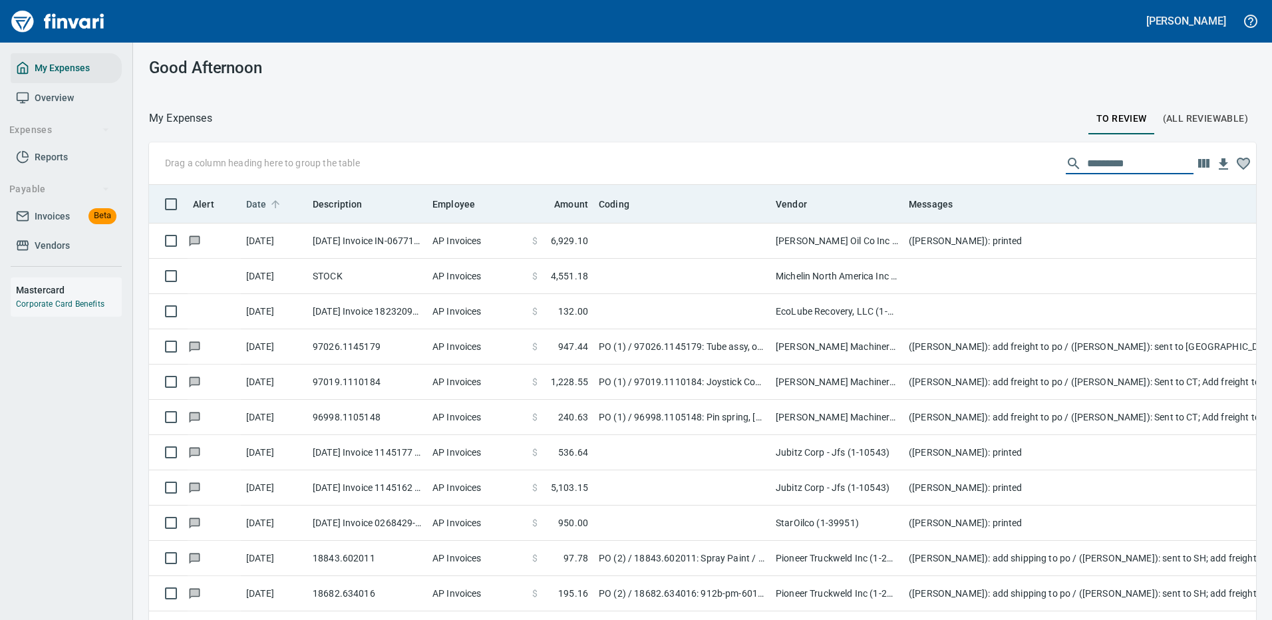
click at [256, 202] on span "Date" at bounding box center [256, 204] width 21 height 16
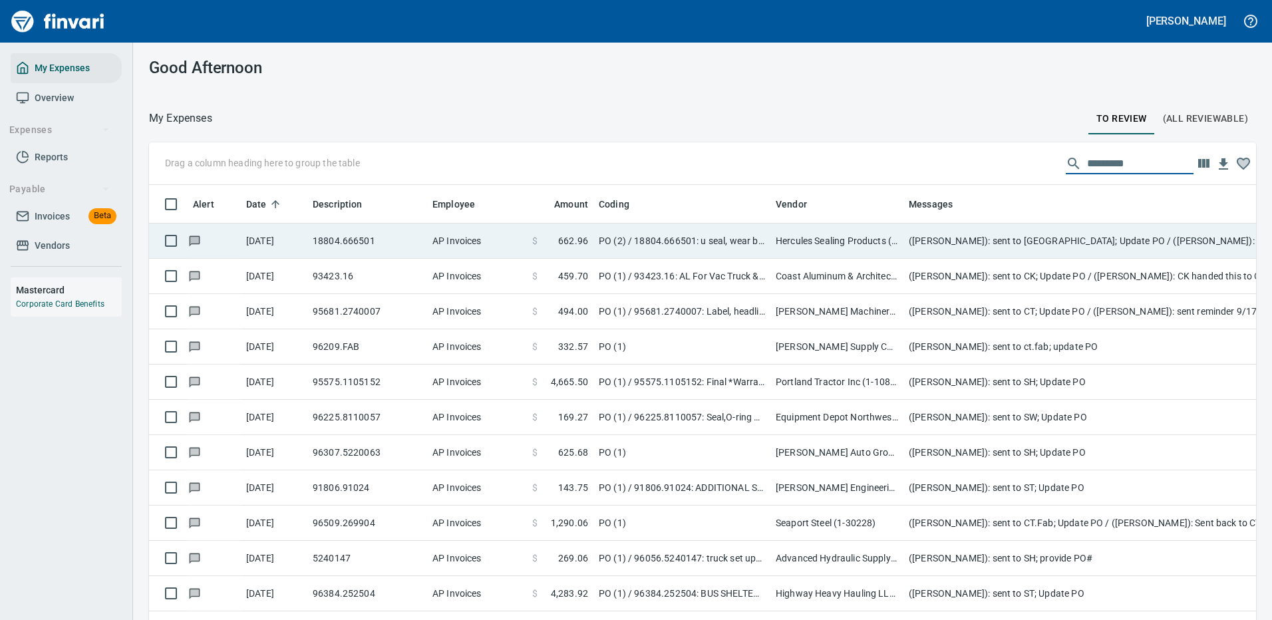
click at [962, 244] on td "([PERSON_NAME]): sent to [GEOGRAPHIC_DATA]; Update PO / ([PERSON_NAME]): TU inv…" at bounding box center [1169, 241] width 532 height 35
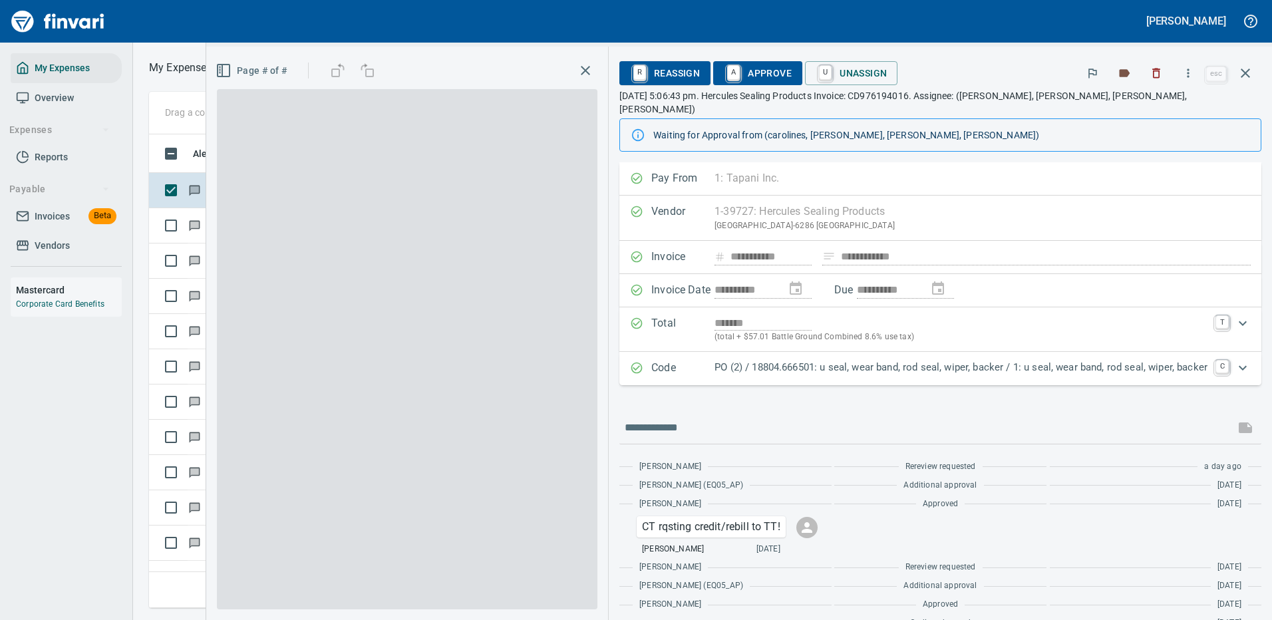
scroll to position [454, 754]
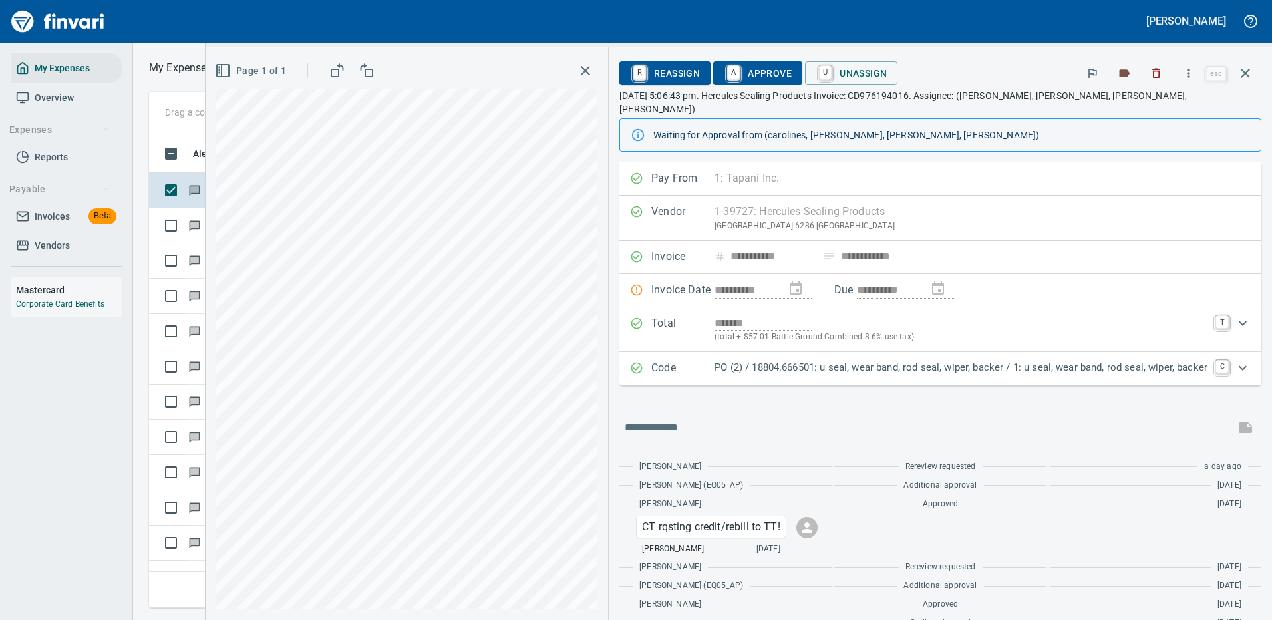
click at [823, 360] on p "PO (2) / 18804.666501: u seal, wear band, rod seal, wiper, backer / 1: u seal, …" at bounding box center [960, 367] width 493 height 15
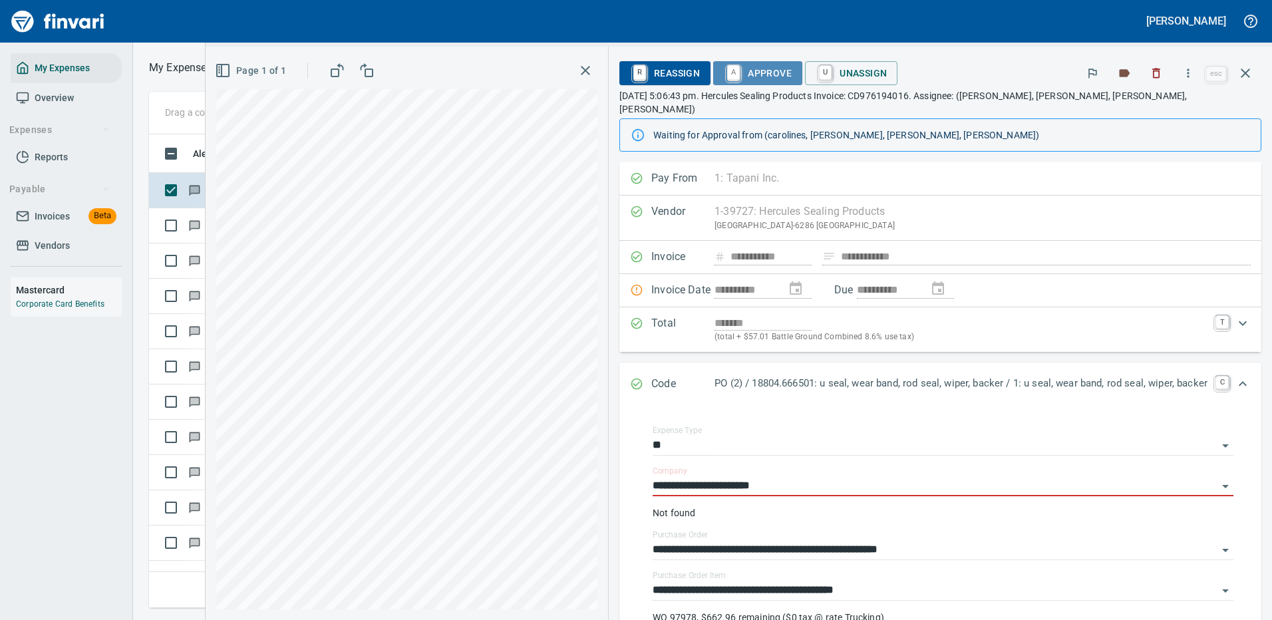
click at [742, 70] on span "A Approve" at bounding box center [758, 73] width 68 height 23
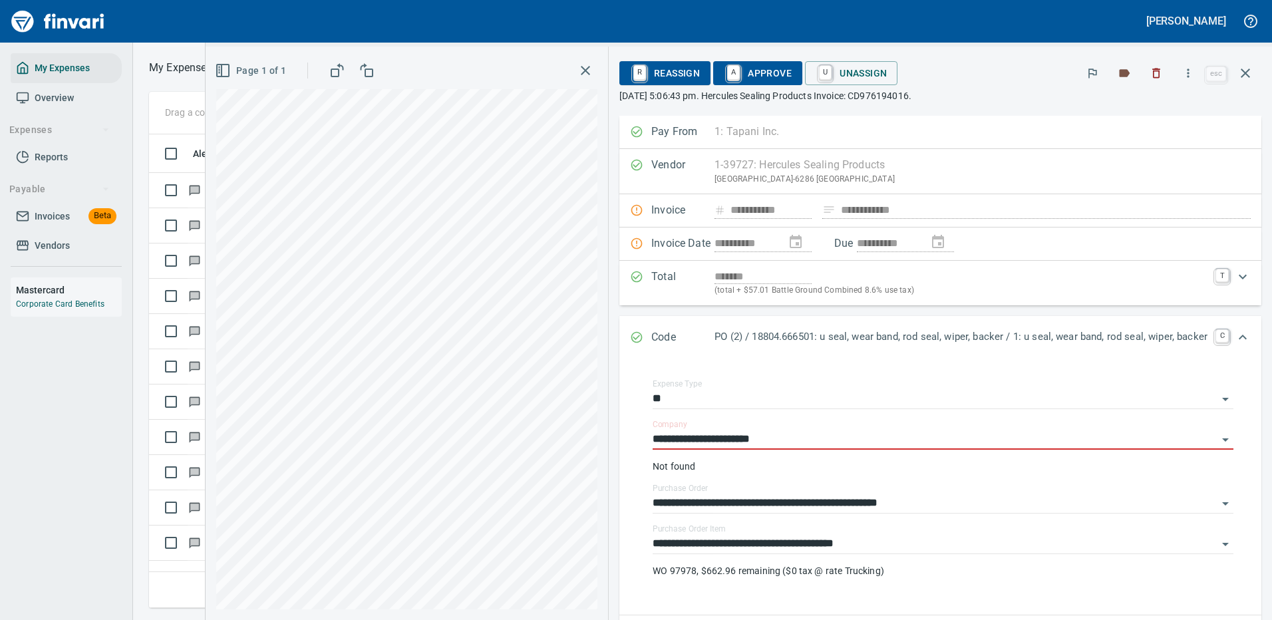
click at [1239, 70] on icon "button" at bounding box center [1245, 73] width 16 height 16
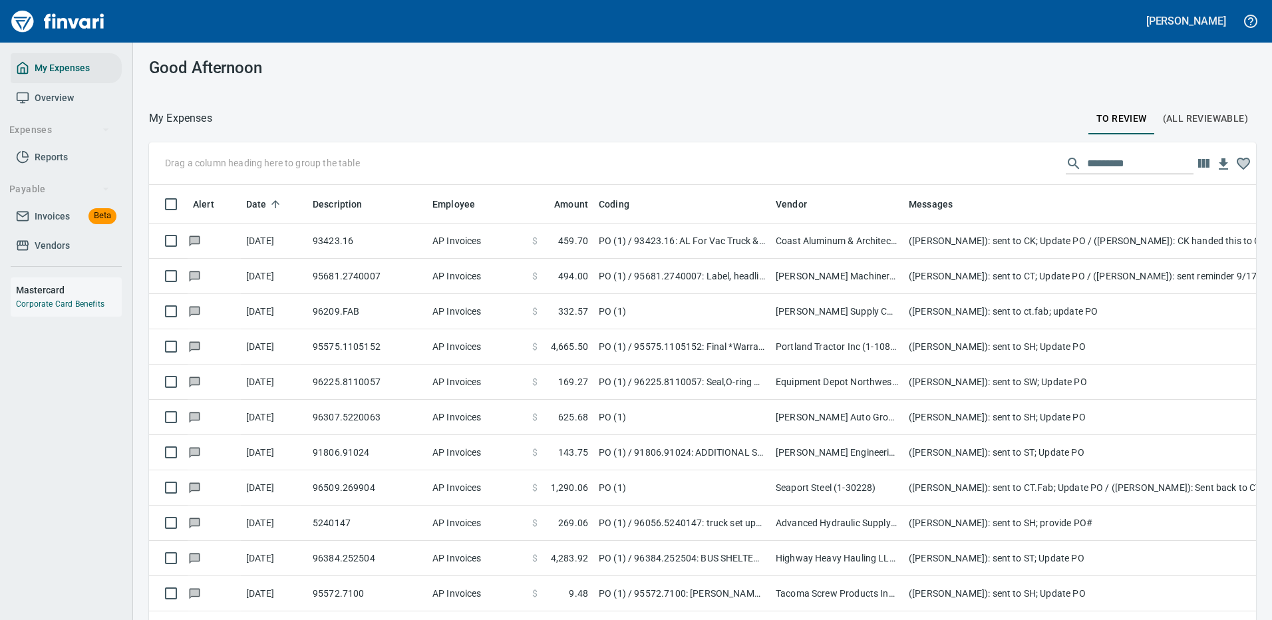
scroll to position [454, 1070]
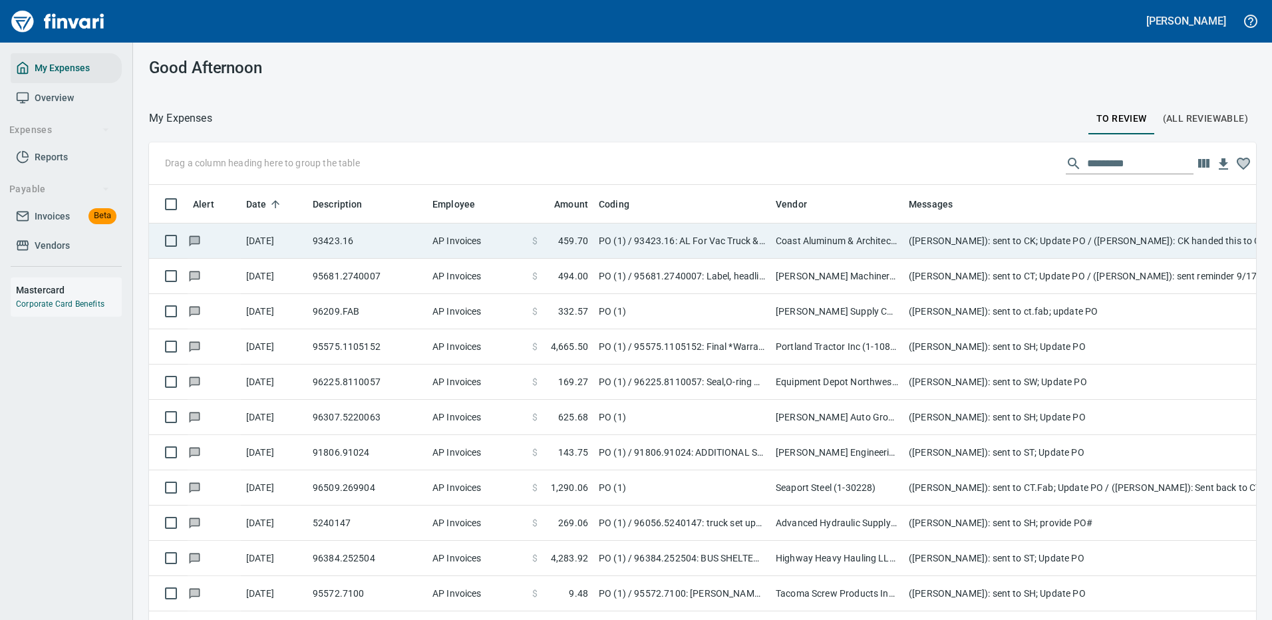
click at [825, 239] on td "Coast Aluminum & Architectual Inc (1-22793)" at bounding box center [836, 241] width 133 height 35
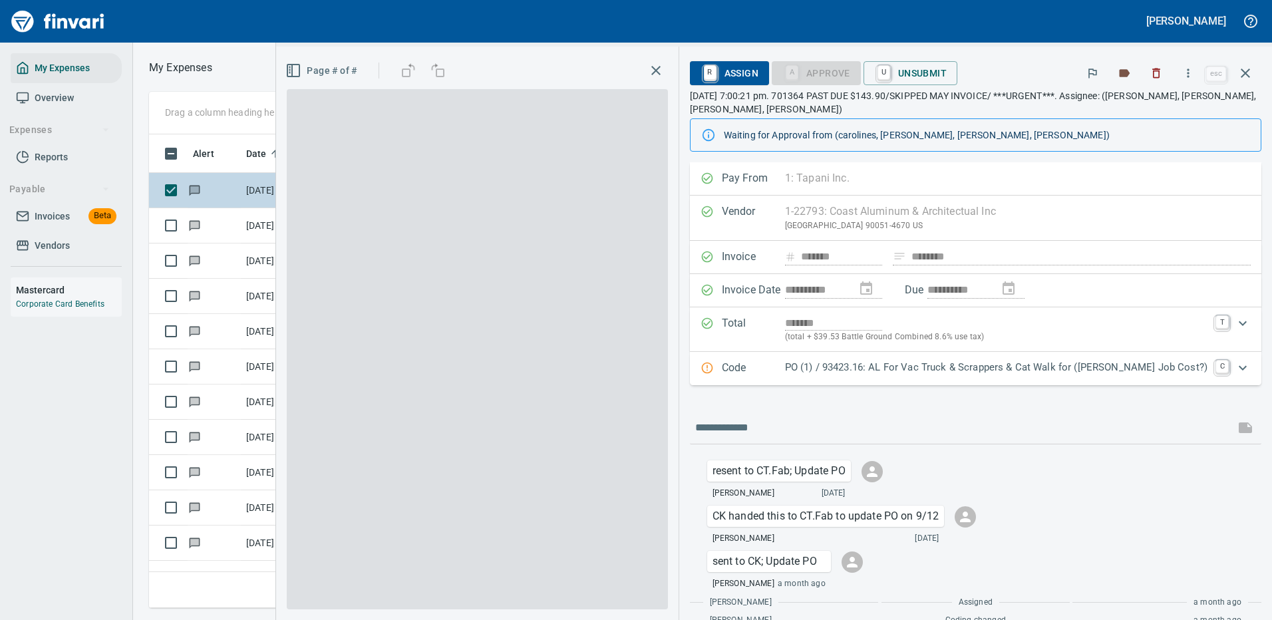
scroll to position [454, 754]
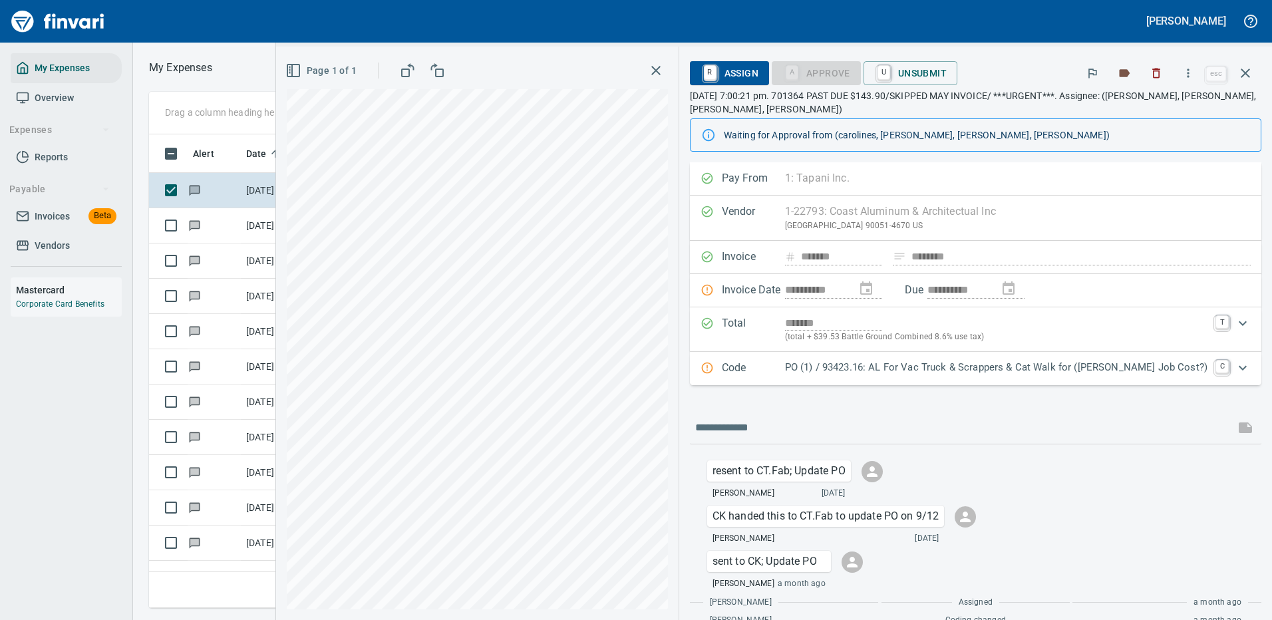
click at [1068, 370] on p "PO (1) / 93423.16: AL For Vac Truck & Scrappers & Cat Walk for ([PERSON_NAME] J…" at bounding box center [996, 367] width 422 height 15
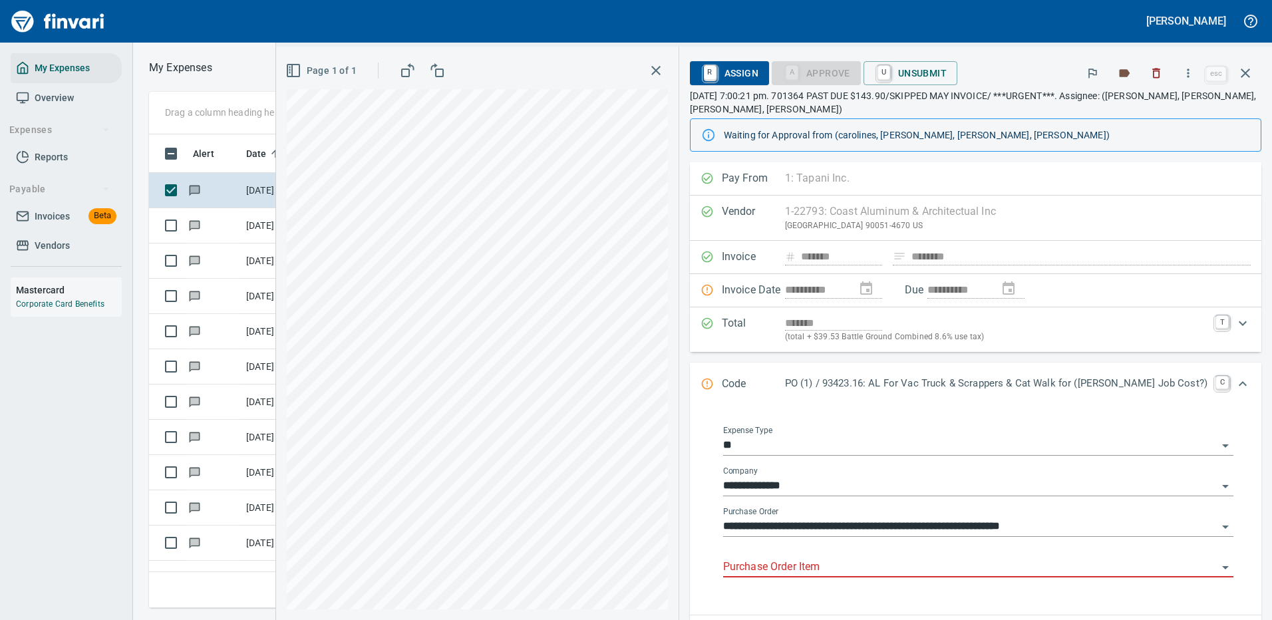
click at [810, 565] on input "Purchase Order Item" at bounding box center [970, 567] width 494 height 19
click at [1249, 71] on icon "button" at bounding box center [1245, 73] width 16 height 16
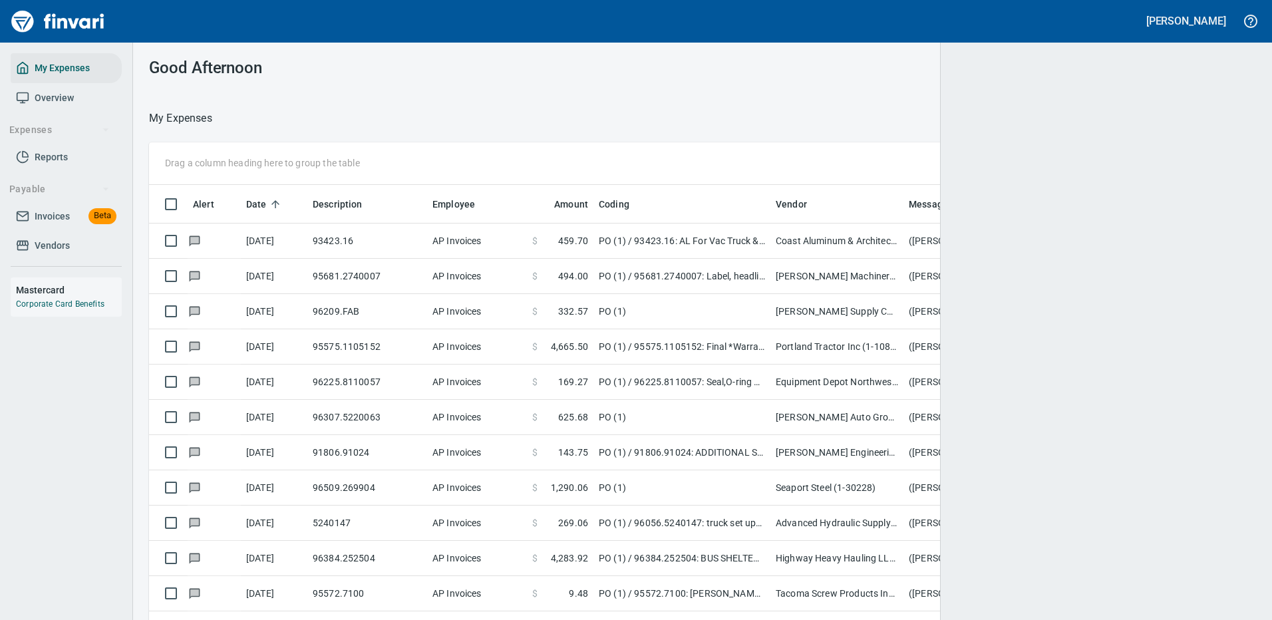
scroll to position [454, 1077]
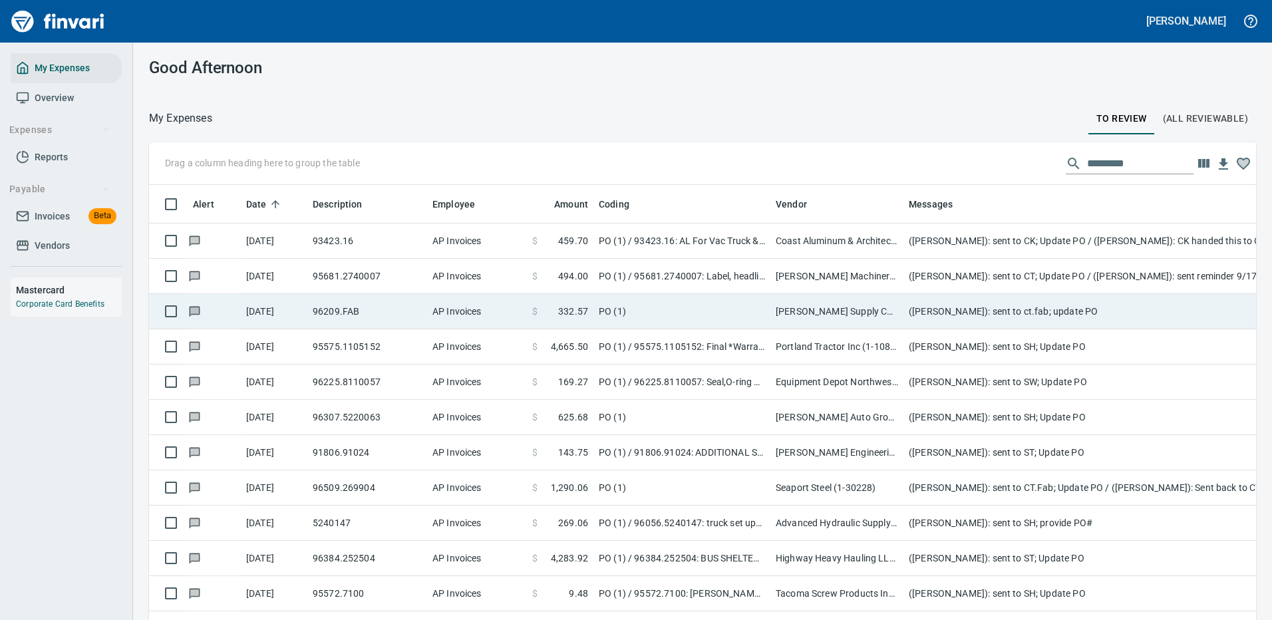
click at [884, 276] on td "[PERSON_NAME] Machinery Inc (1-10774)" at bounding box center [836, 276] width 133 height 35
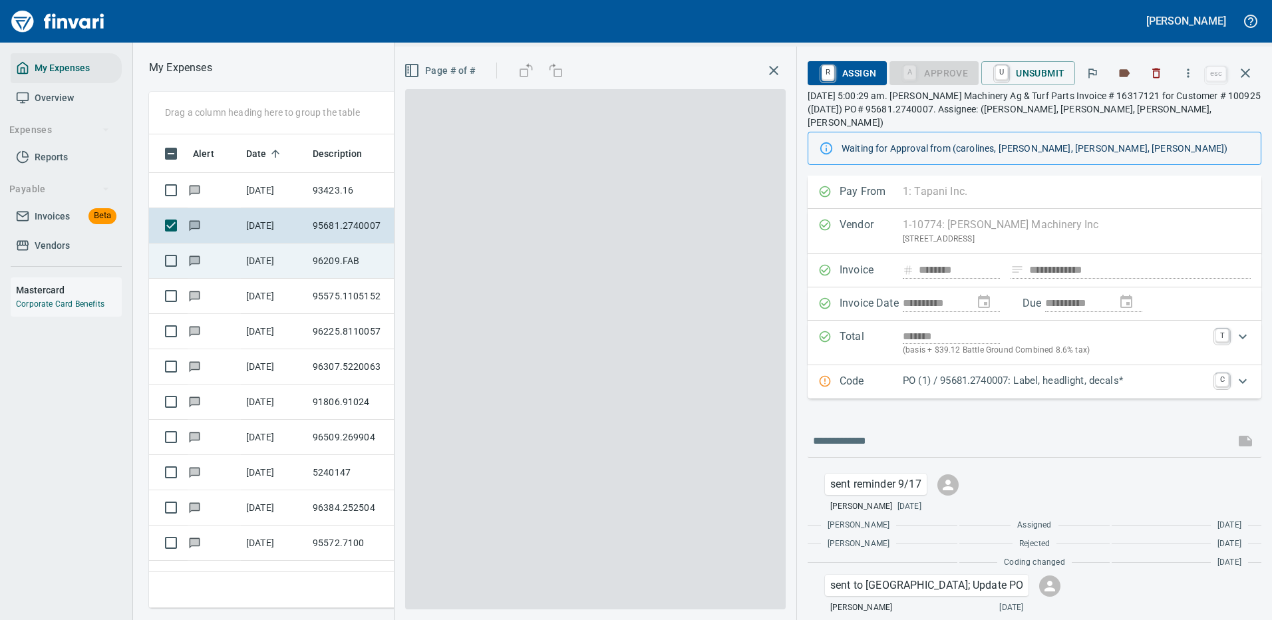
scroll to position [454, 754]
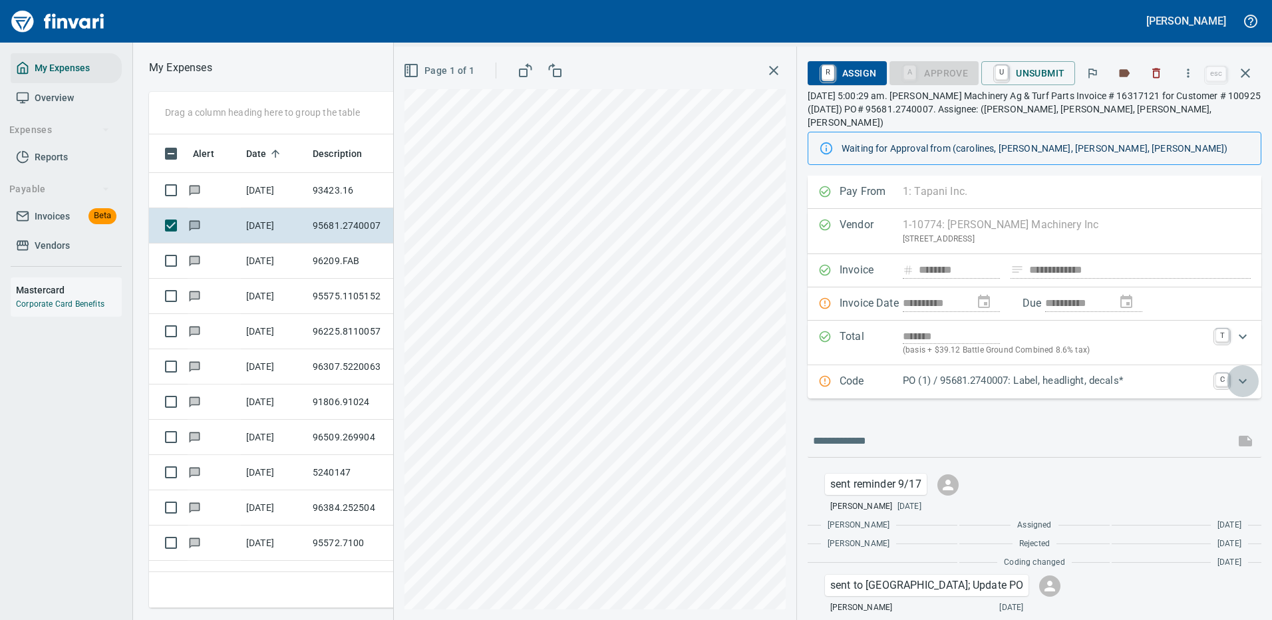
click at [1239, 378] on icon "Expand" at bounding box center [1243, 380] width 8 height 5
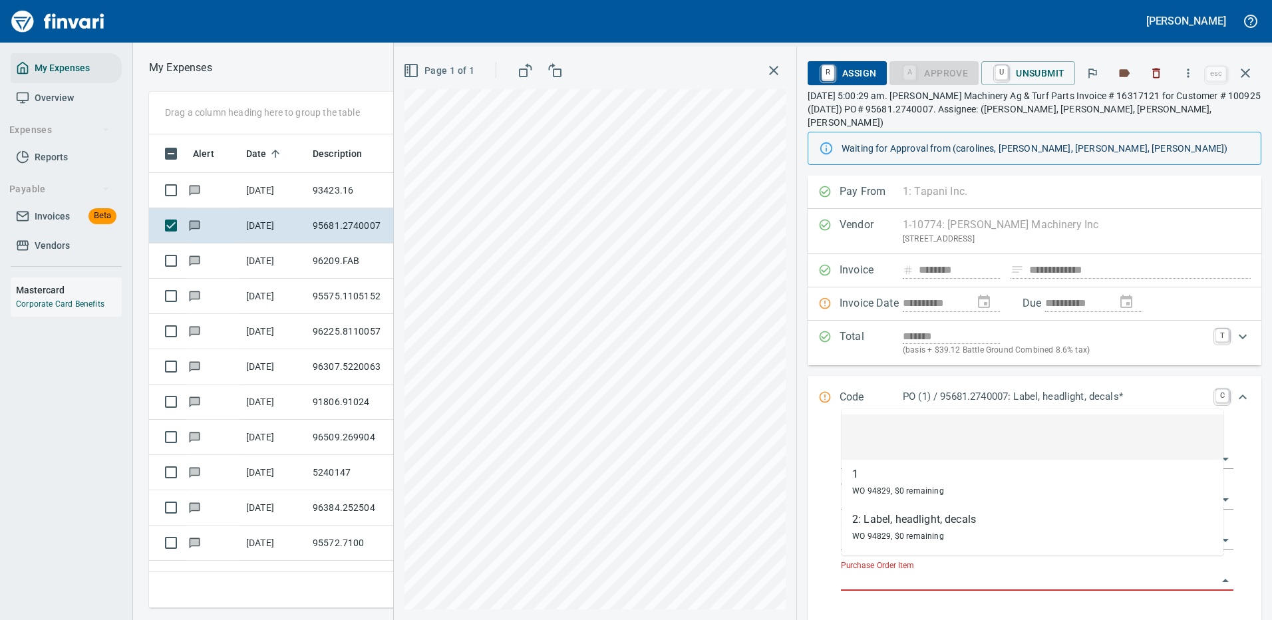
click at [917, 571] on input "Purchase Order Item" at bounding box center [1029, 580] width 376 height 19
click at [1245, 71] on icon "button" at bounding box center [1245, 73] width 16 height 16
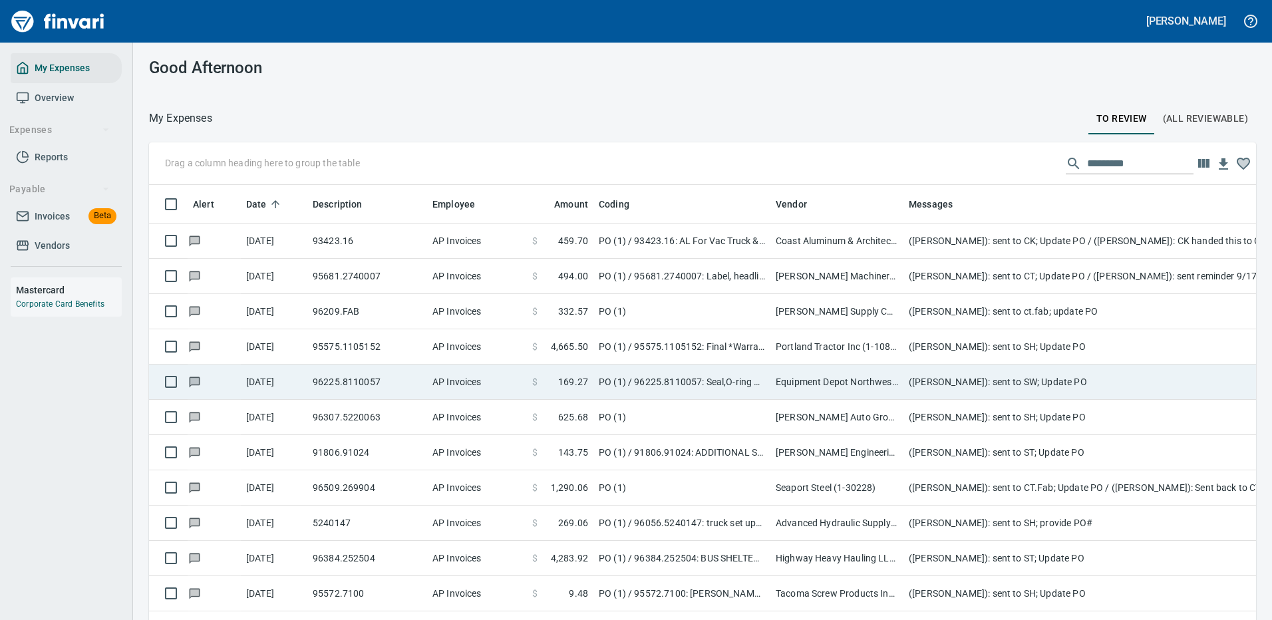
scroll to position [454, 1077]
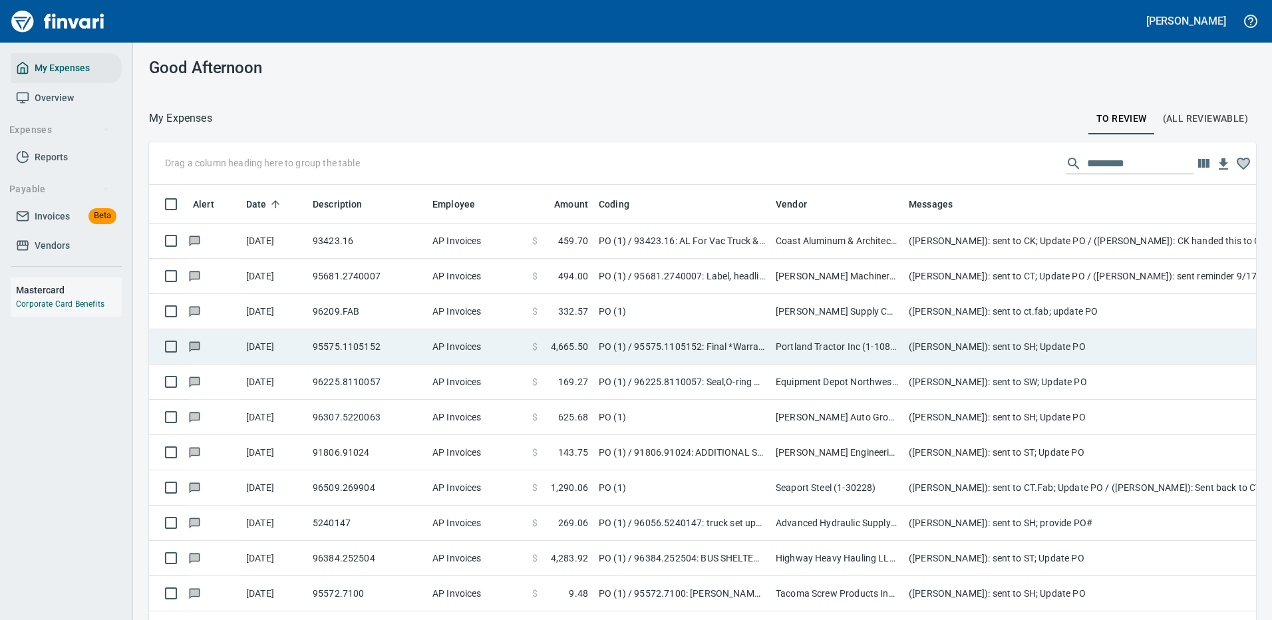
click at [923, 312] on td "([PERSON_NAME]): sent to ct.fab; update PO" at bounding box center [1169, 311] width 532 height 35
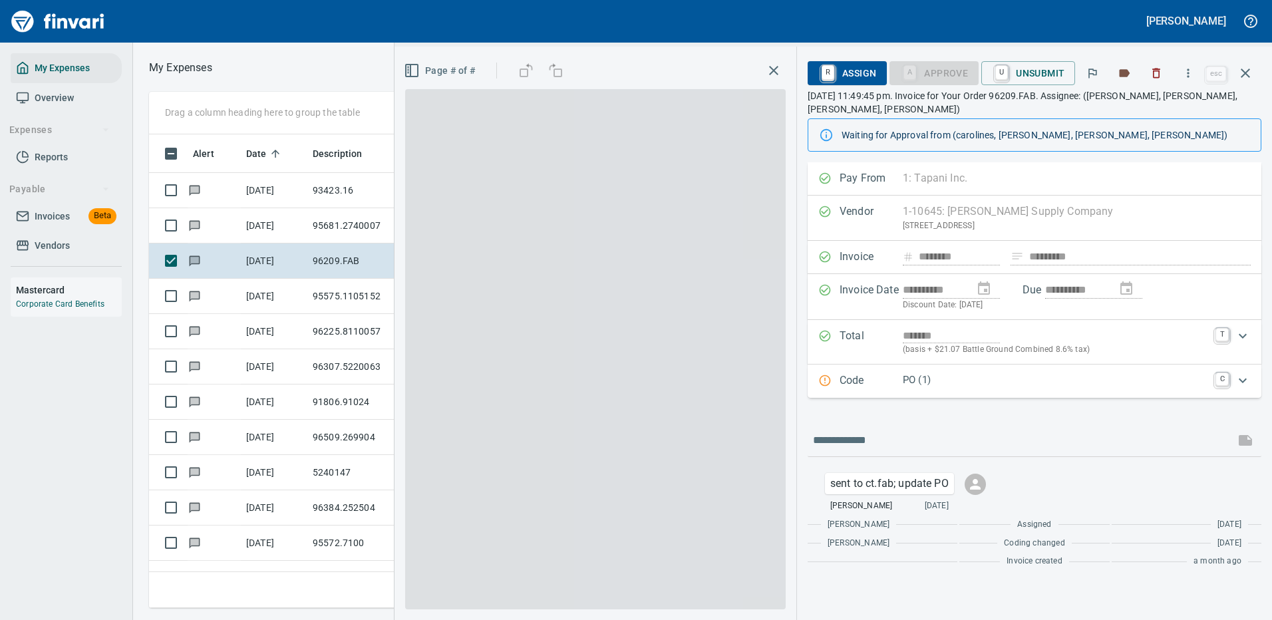
scroll to position [454, 754]
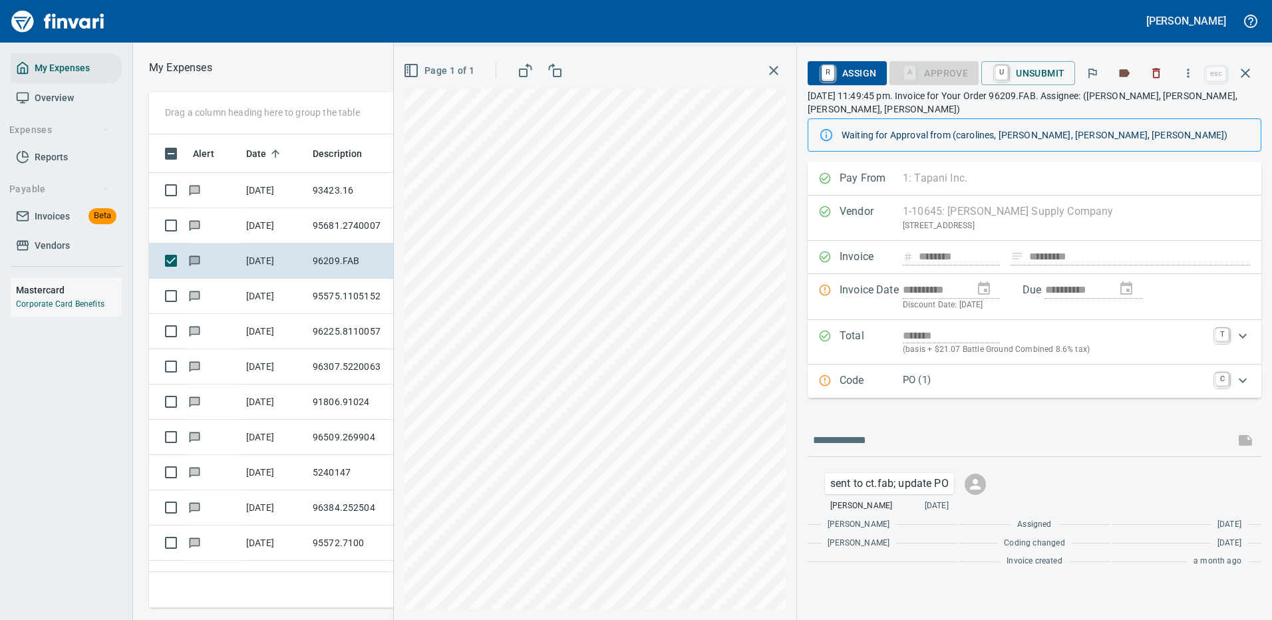
click at [983, 378] on p "PO (1)" at bounding box center [1055, 380] width 305 height 15
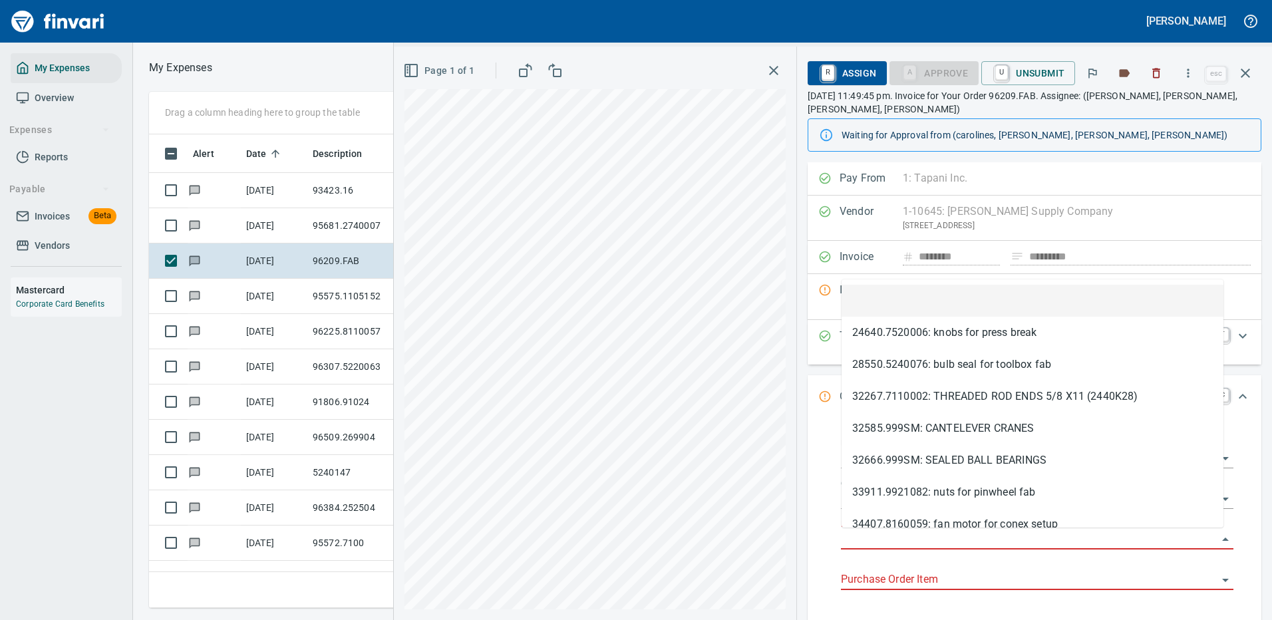
click at [890, 537] on input "Purchase Order" at bounding box center [1029, 539] width 376 height 19
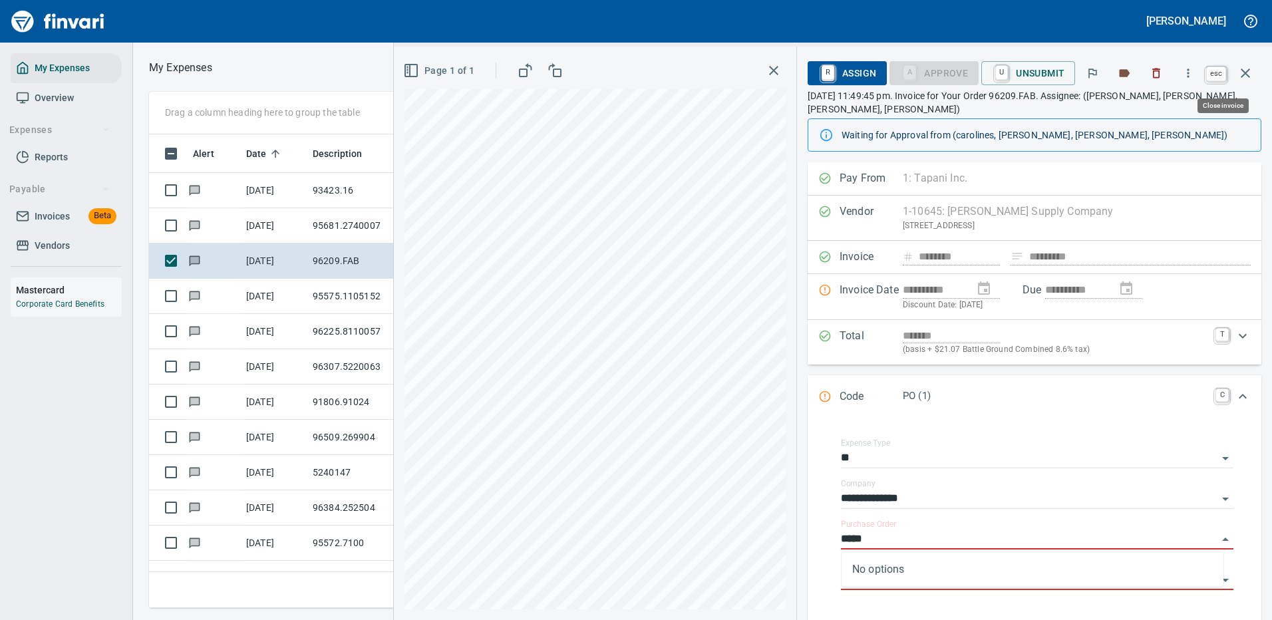
type input "*****"
click at [1247, 63] on button "button" at bounding box center [1245, 73] width 32 height 32
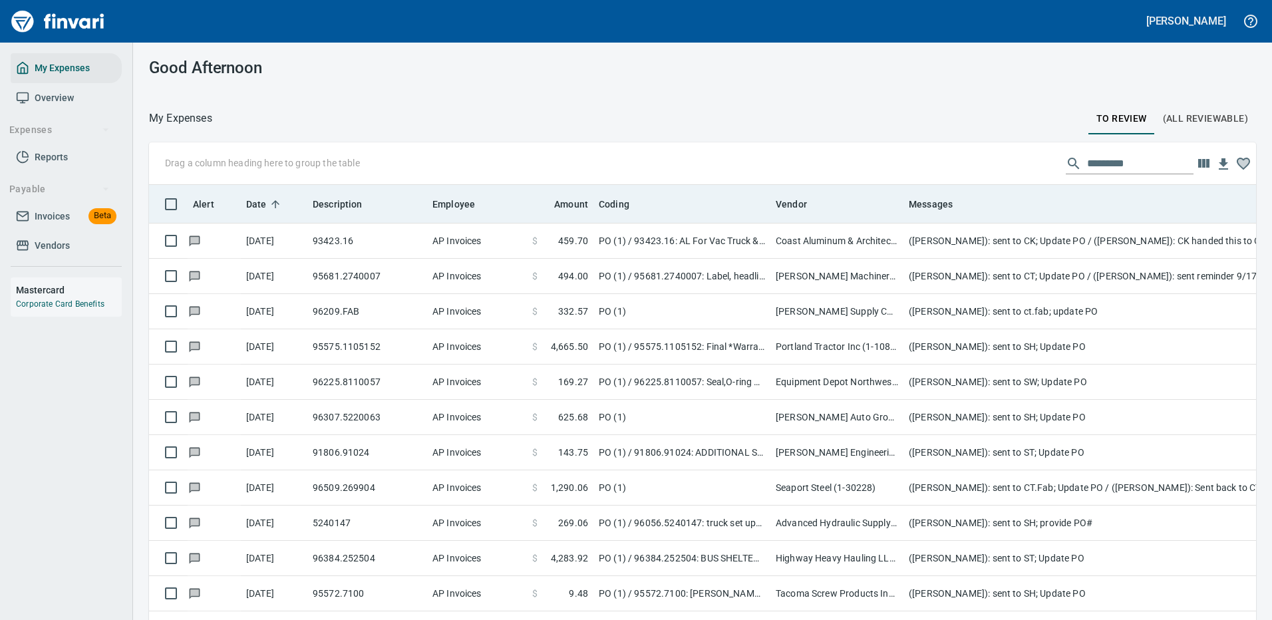
click at [262, 203] on span "Date" at bounding box center [256, 204] width 21 height 16
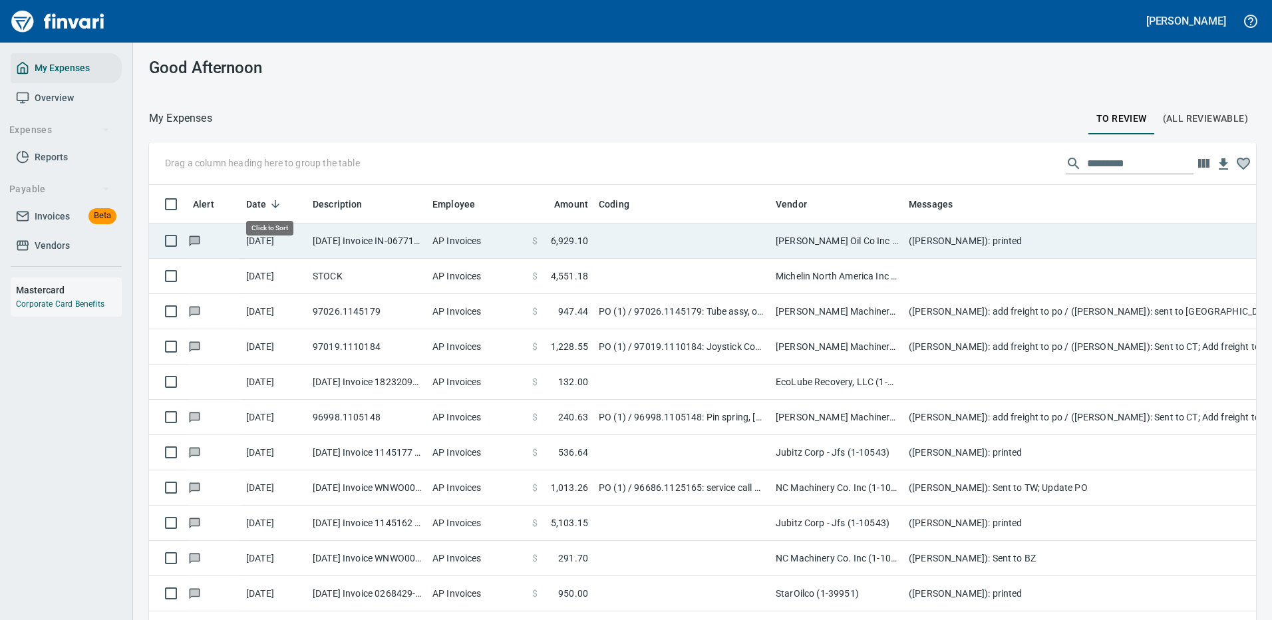
scroll to position [454, 1077]
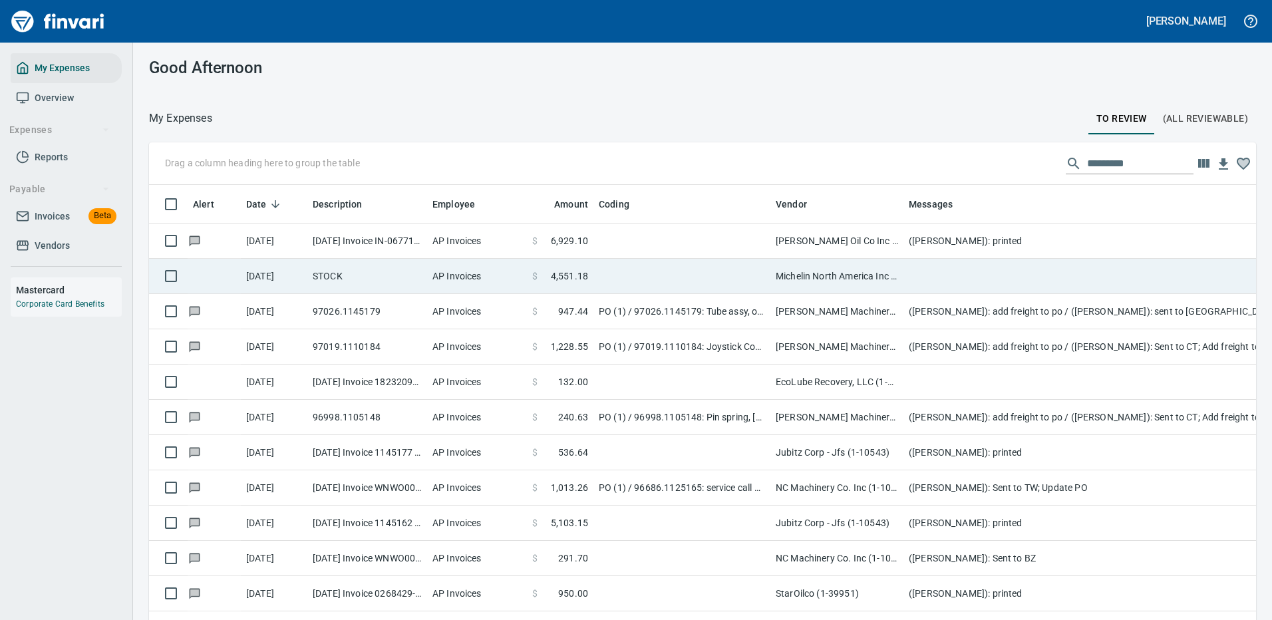
click at [952, 239] on td "([PERSON_NAME]): printed" at bounding box center [1169, 241] width 532 height 35
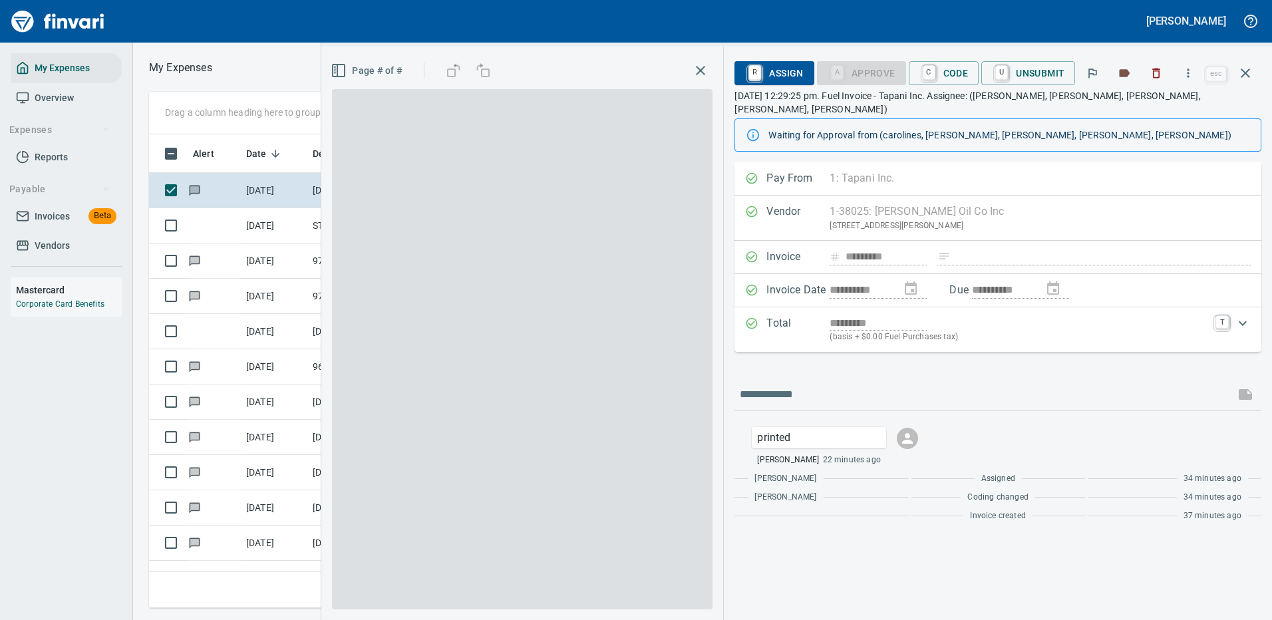
scroll to position [454, 754]
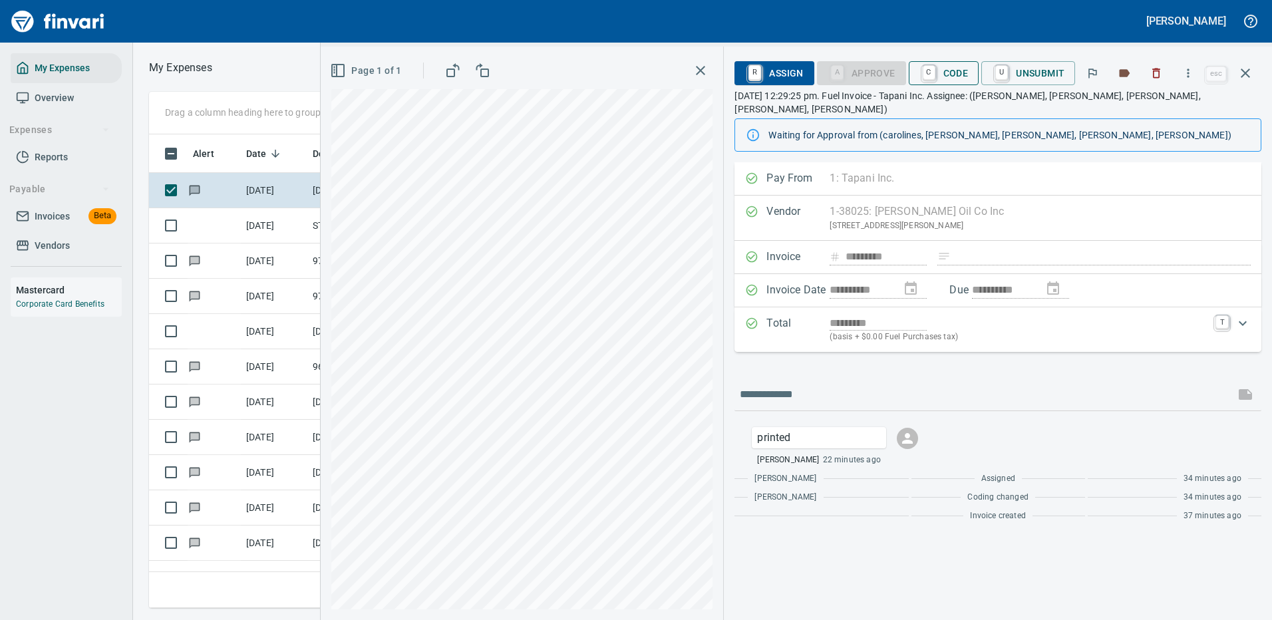
click at [951, 71] on span "C Code" at bounding box center [943, 73] width 49 height 23
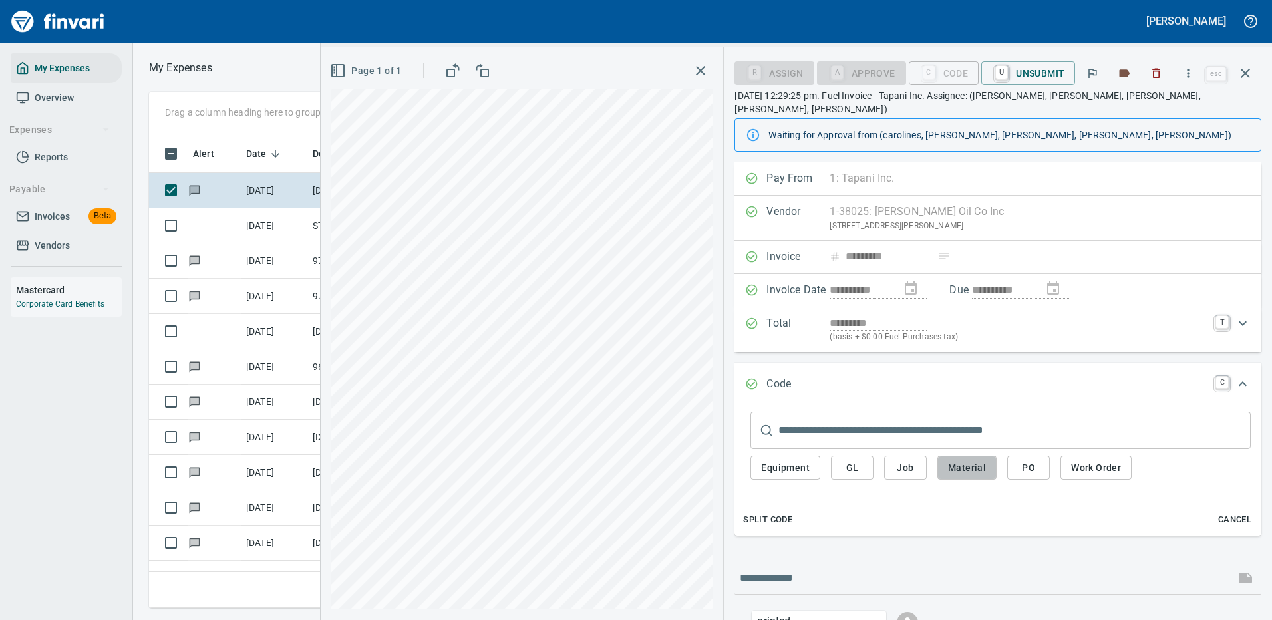
click at [963, 460] on span "Material" at bounding box center [967, 468] width 38 height 17
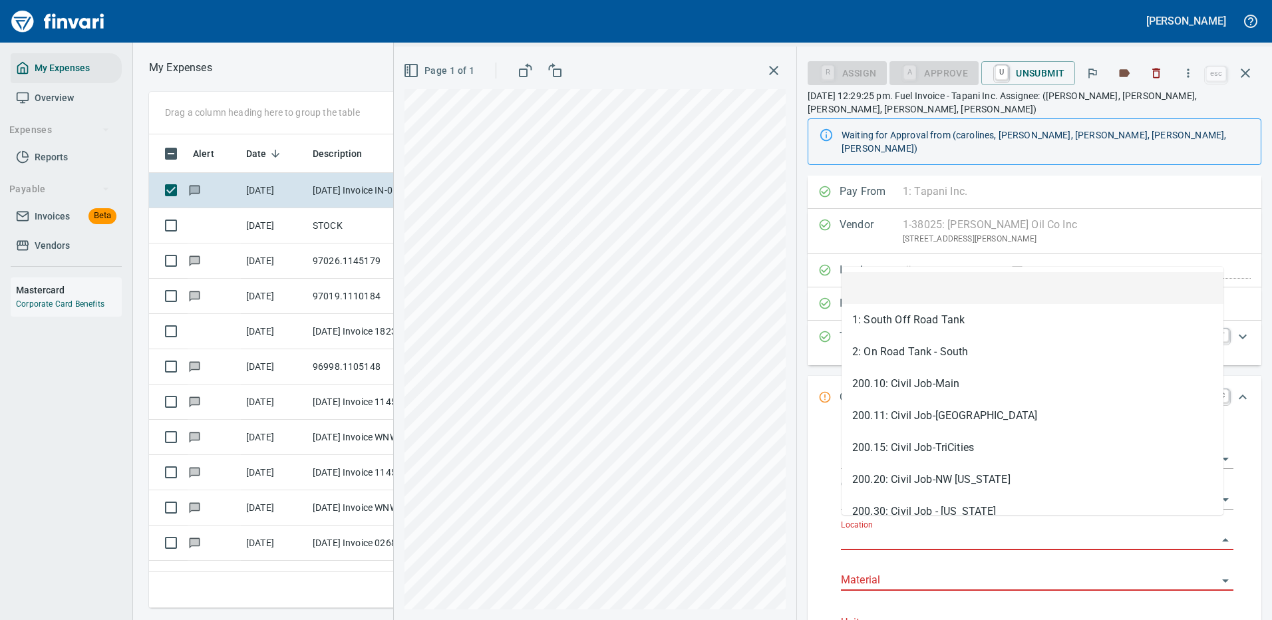
click at [871, 531] on input "Location" at bounding box center [1029, 540] width 376 height 19
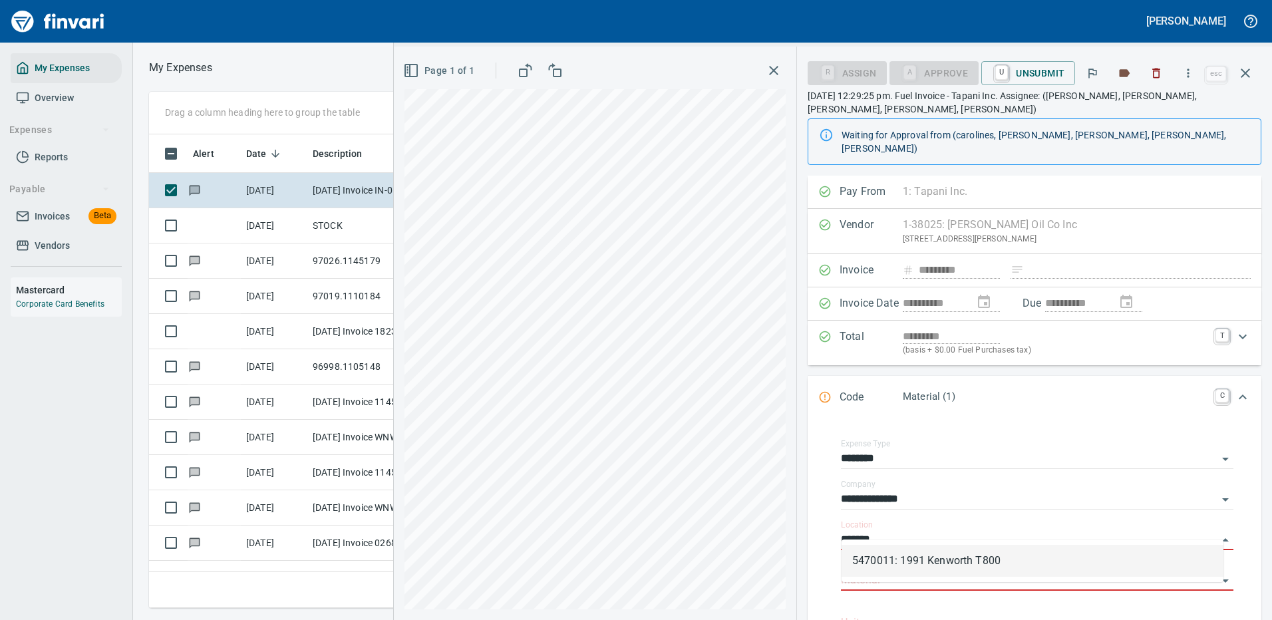
click at [915, 559] on li "5470011: 1991 Kenworth T800" at bounding box center [1032, 561] width 382 height 32
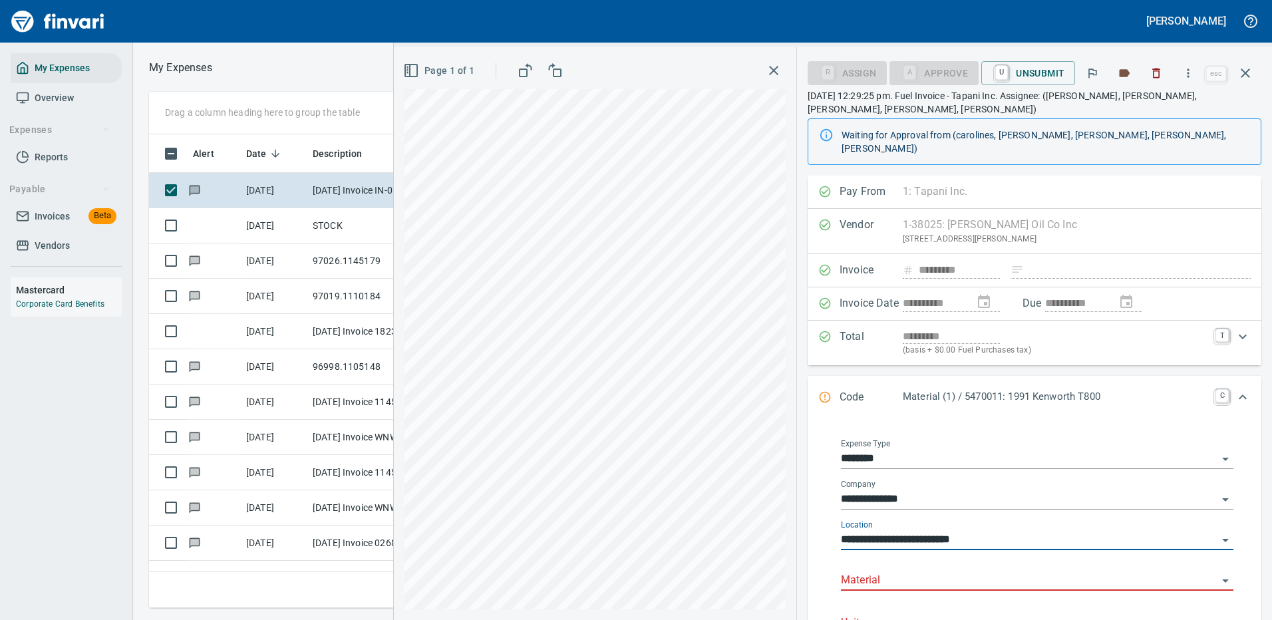
type input "**********"
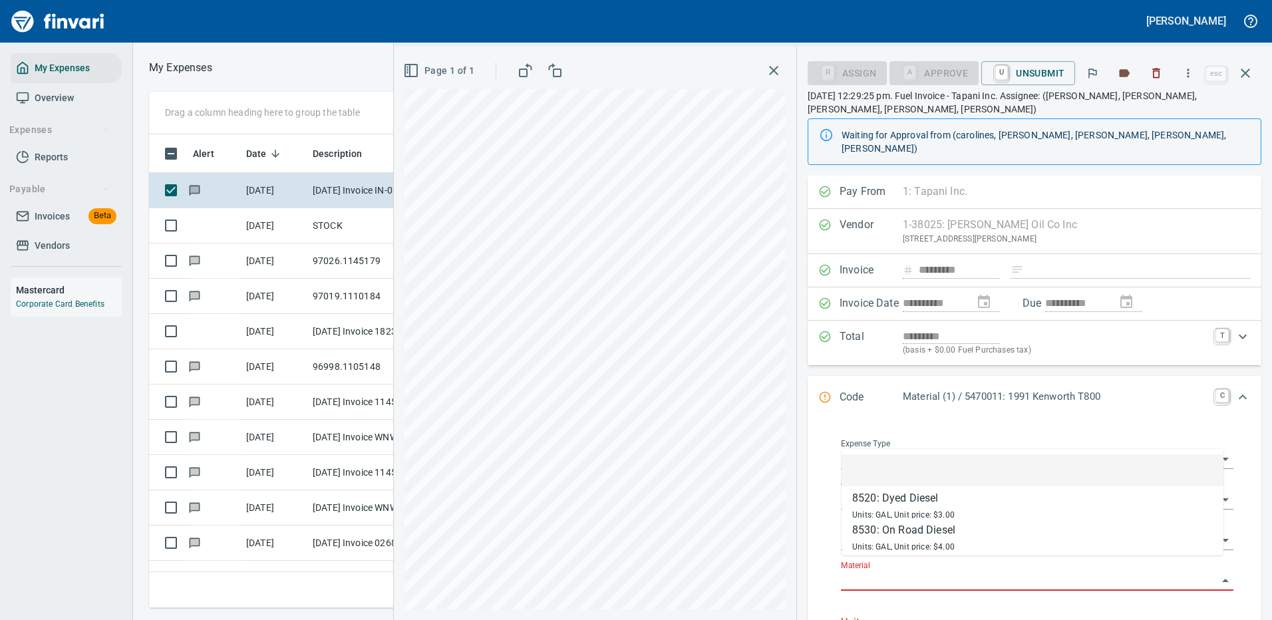
click at [877, 571] on input "Material" at bounding box center [1029, 580] width 376 height 19
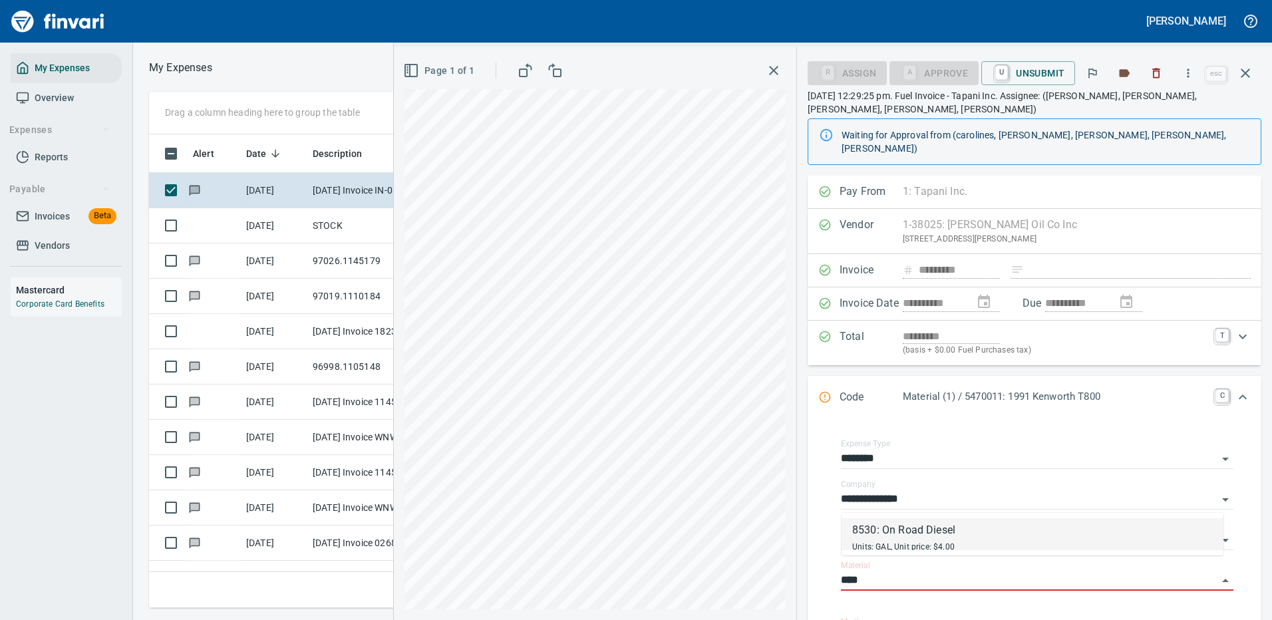
click at [957, 533] on li "8530: On Road Diesel Units: GAL, Unit price: $4.00" at bounding box center [1032, 534] width 382 height 32
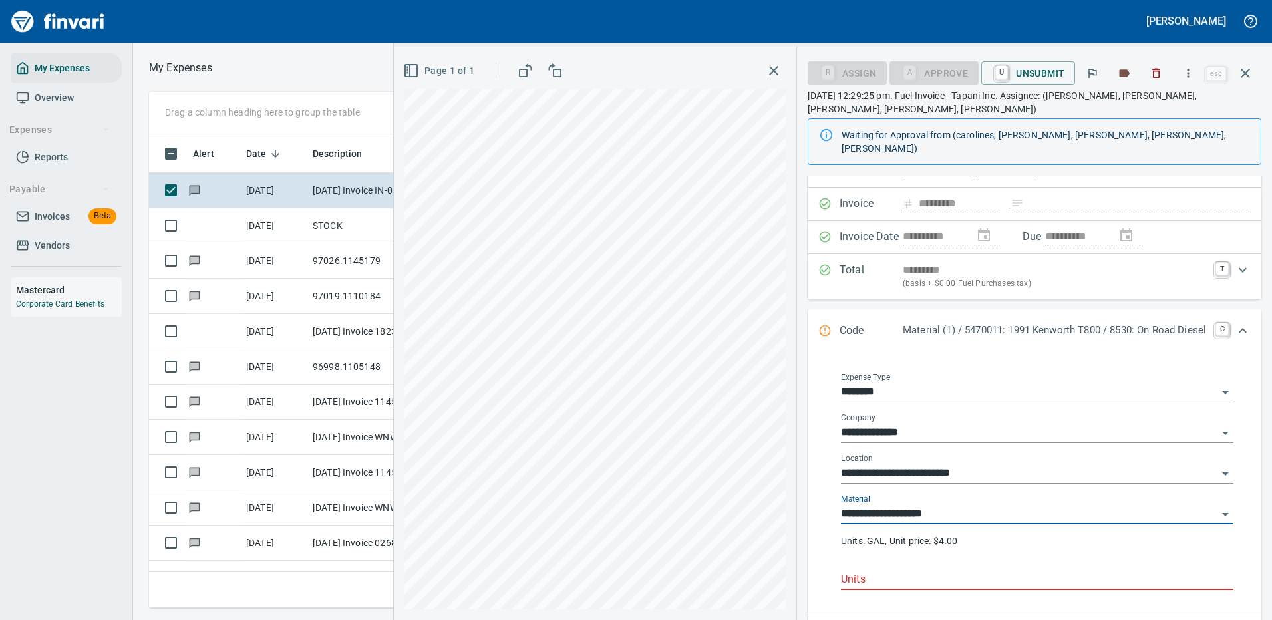
scroll to position [133, 0]
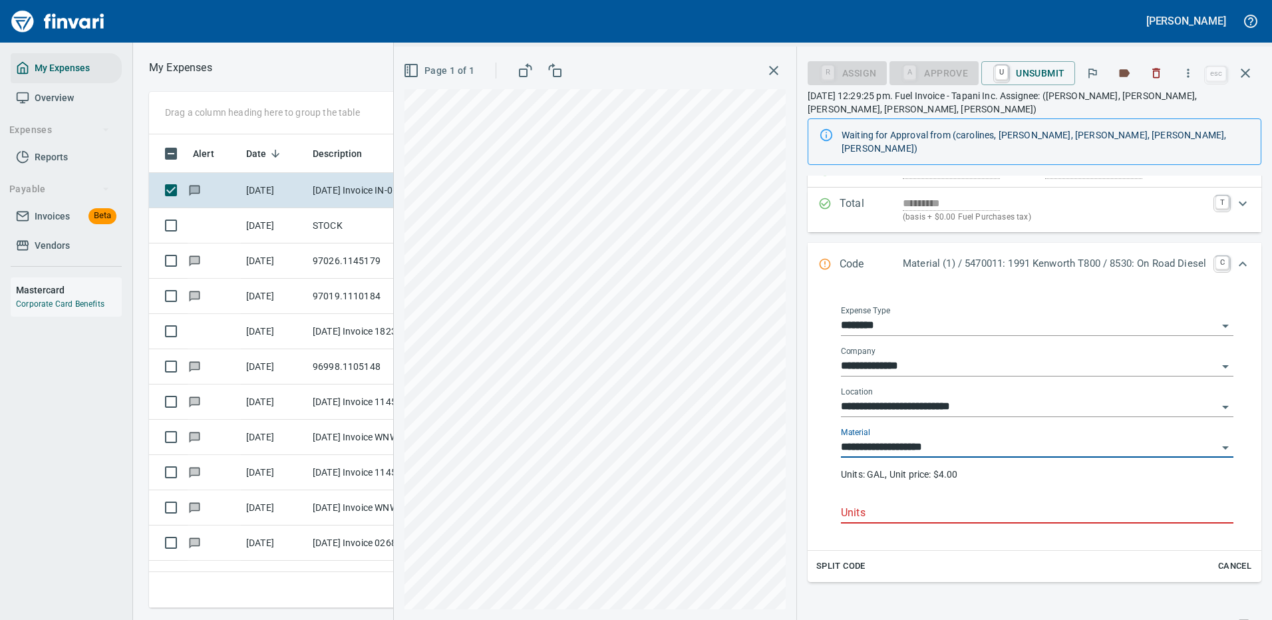
type input "**********"
click at [841, 502] on input "Units" at bounding box center [1037, 512] width 392 height 21
type input "*"
click at [1250, 69] on icon "button" at bounding box center [1245, 73] width 16 height 16
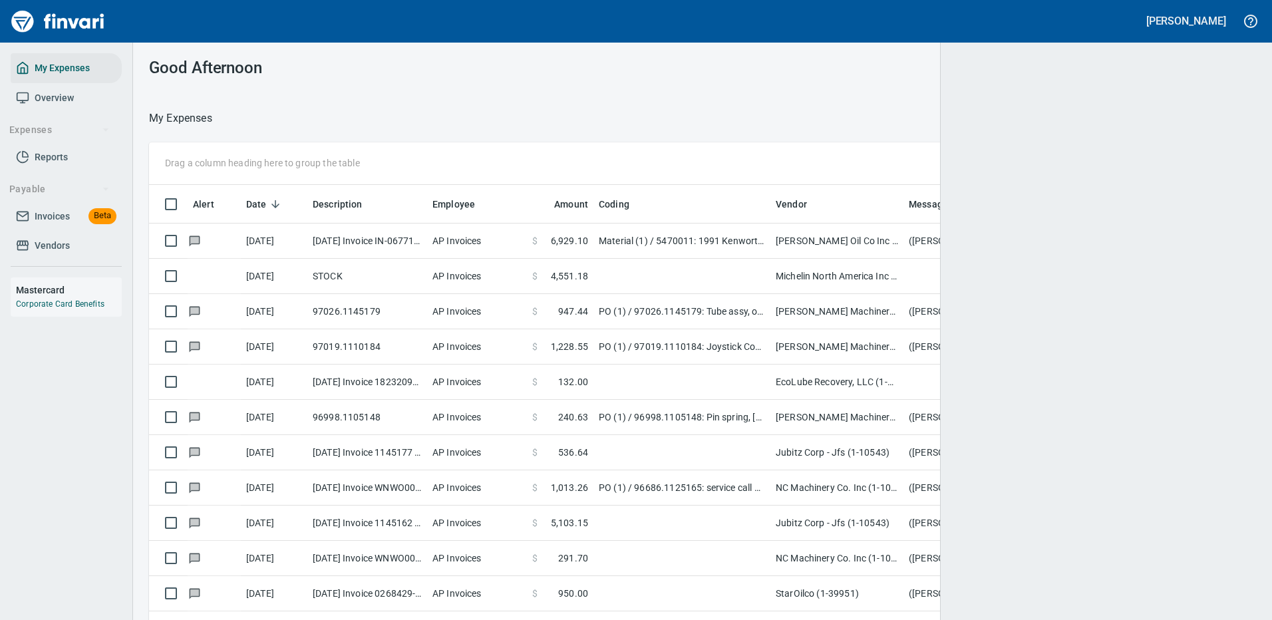
scroll to position [1, 1]
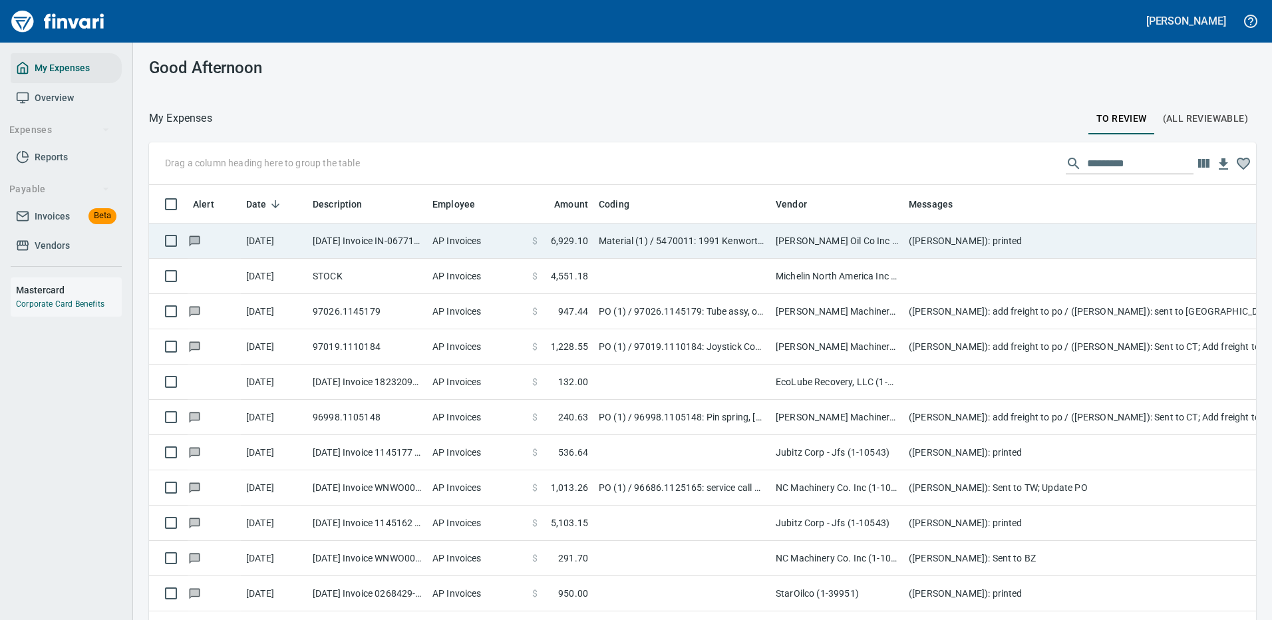
click at [855, 237] on td "[PERSON_NAME] Oil Co Inc (1-38025)" at bounding box center [836, 241] width 133 height 35
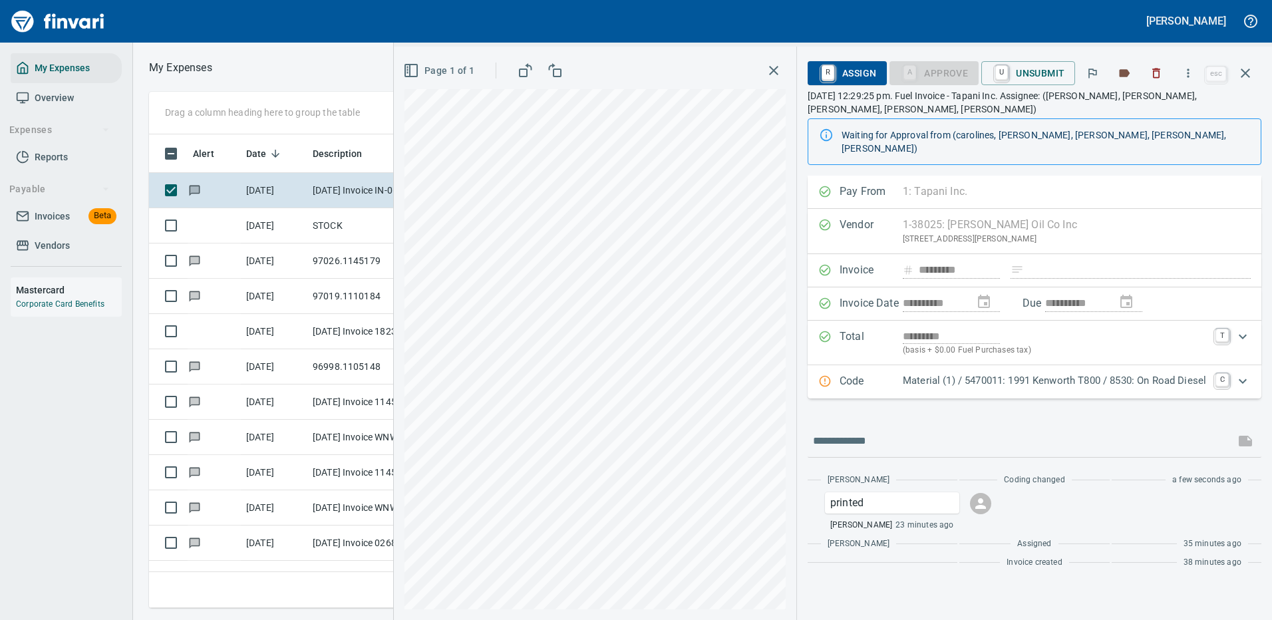
scroll to position [454, 754]
click at [1245, 73] on icon "button" at bounding box center [1245, 73] width 9 height 9
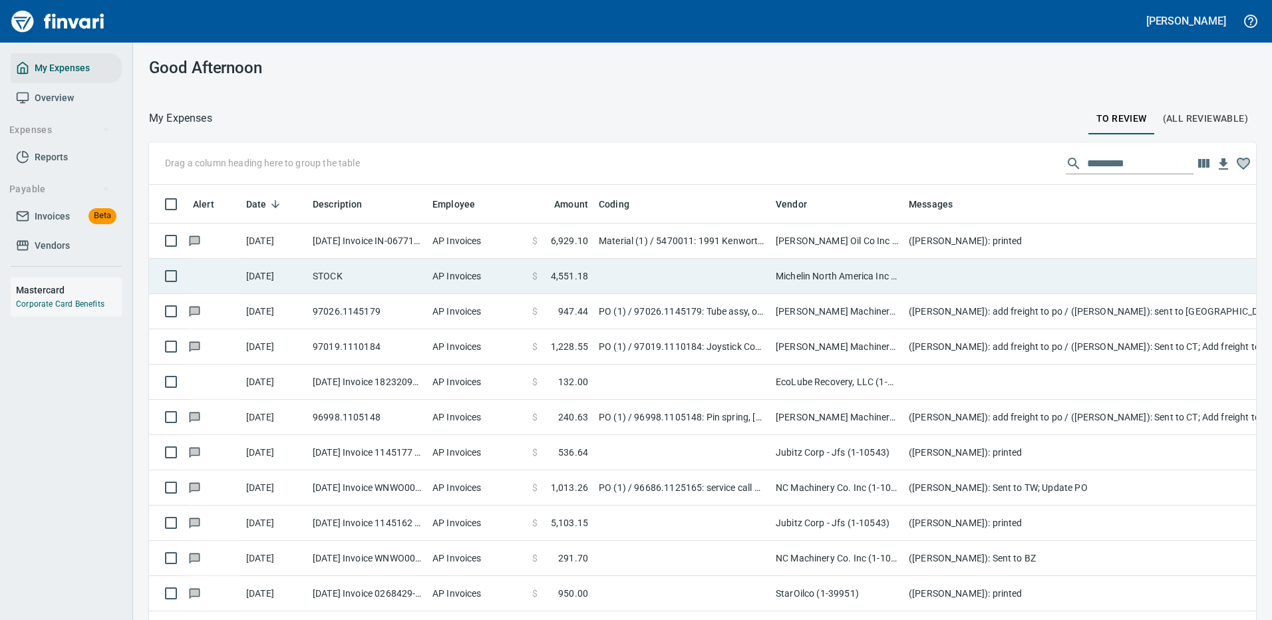
scroll to position [454, 1077]
